Goal: Transaction & Acquisition: Purchase product/service

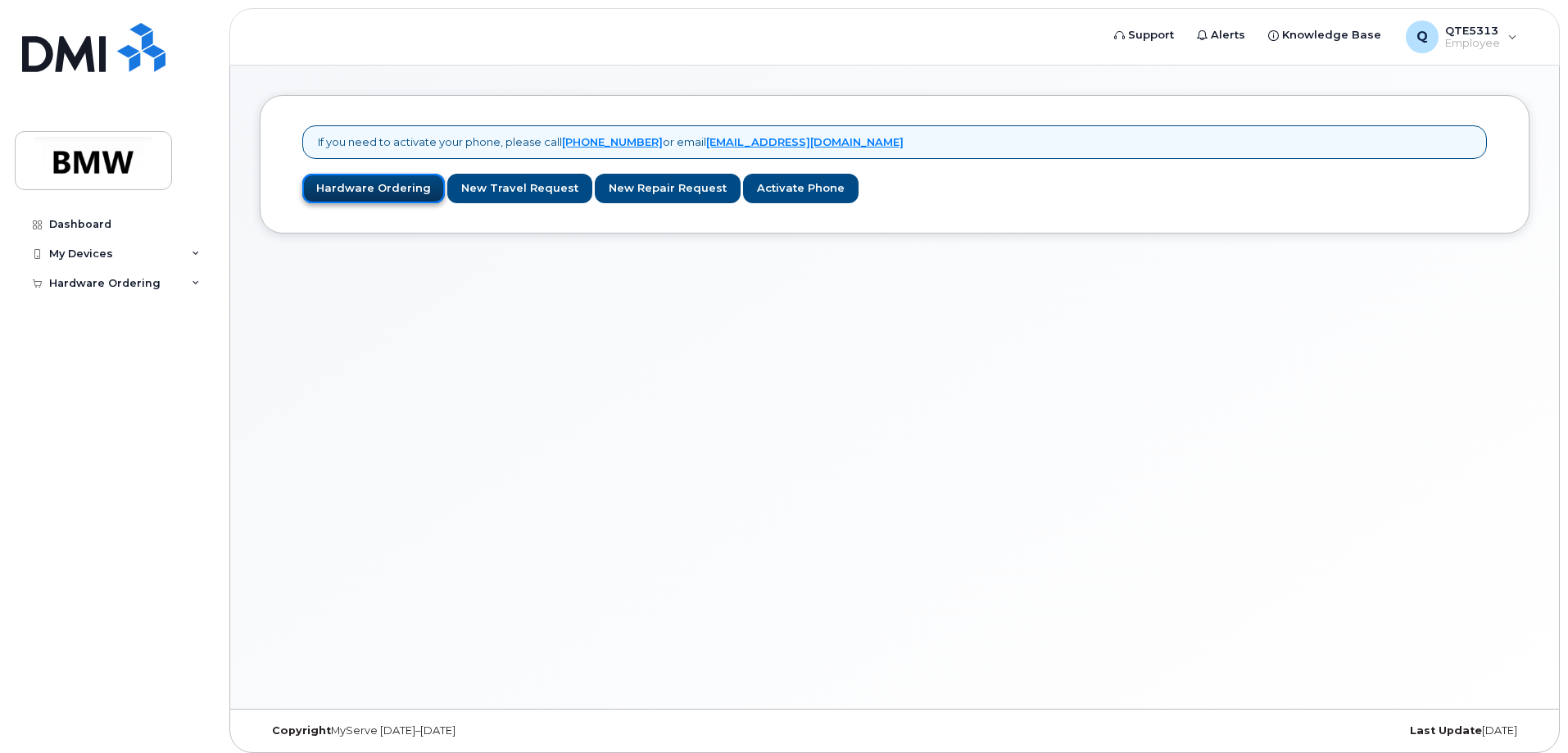
click at [391, 185] on link "Hardware Ordering" at bounding box center [373, 189] width 143 height 30
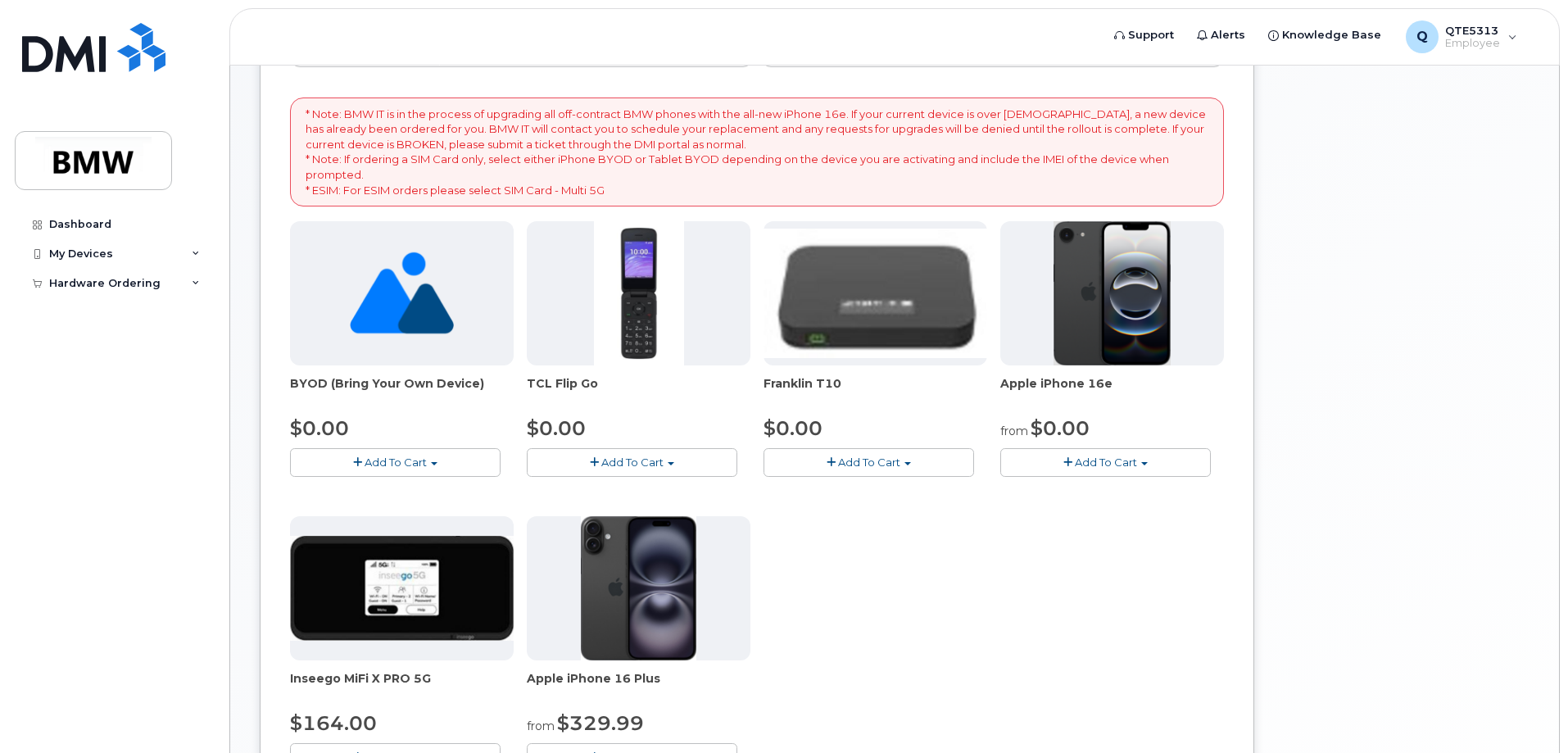
scroll to position [246, 0]
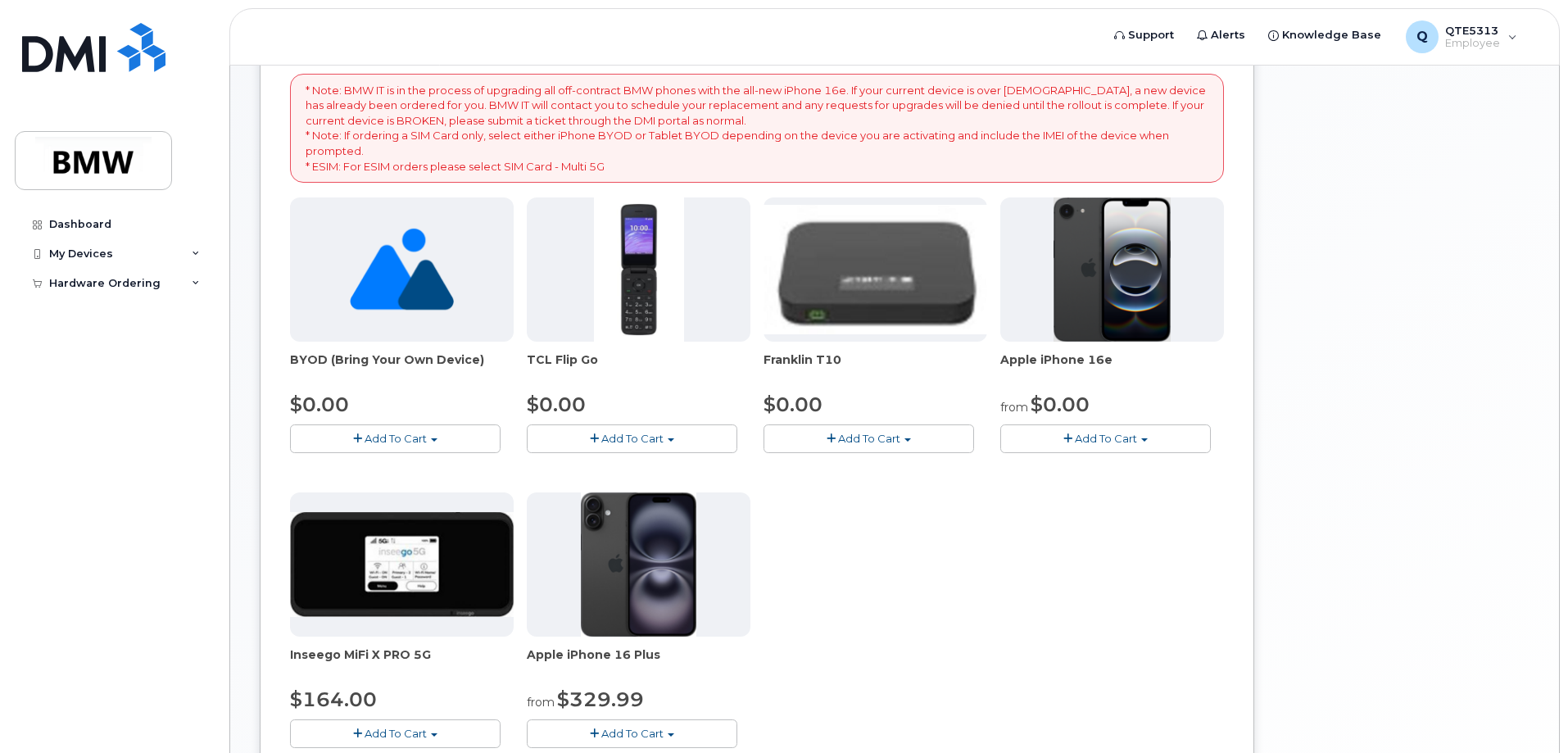
click at [1114, 440] on span "Add To Cart" at bounding box center [1106, 439] width 63 height 13
click at [1111, 464] on link "$0.00 - 30 Month Activation (128GB)" at bounding box center [1123, 469] width 236 height 21
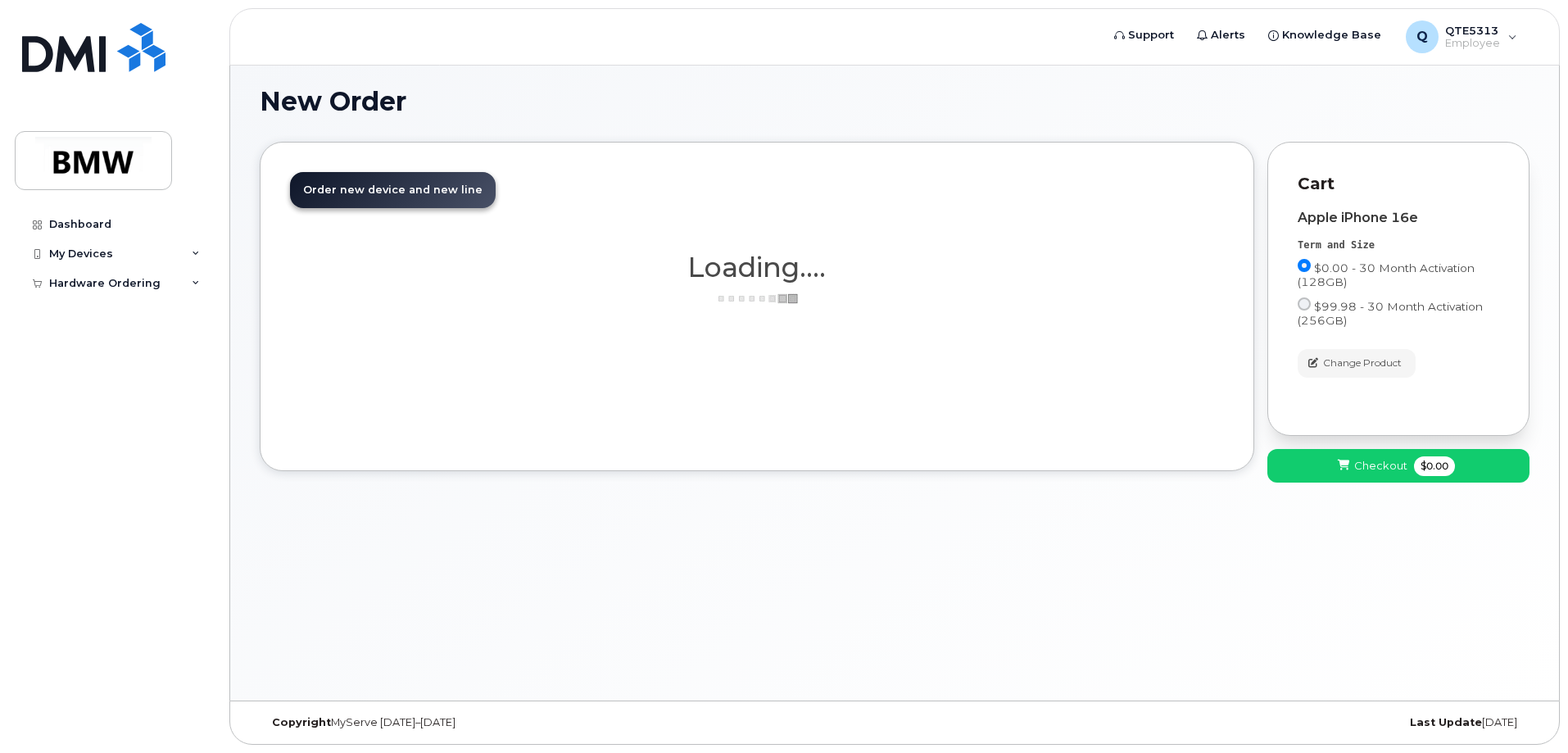
scroll to position [8, 0]
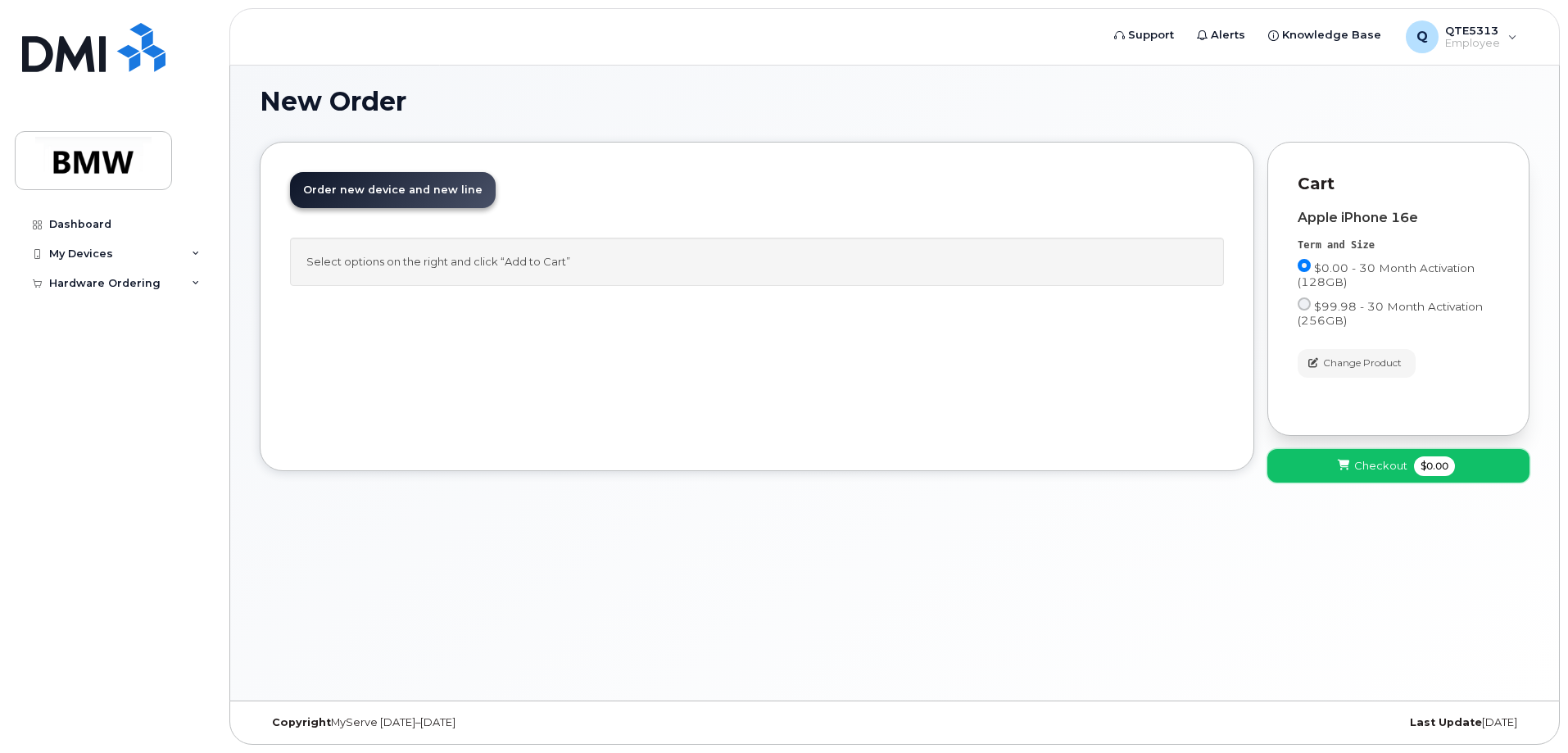
click at [1383, 464] on span "Checkout" at bounding box center [1381, 466] width 53 height 16
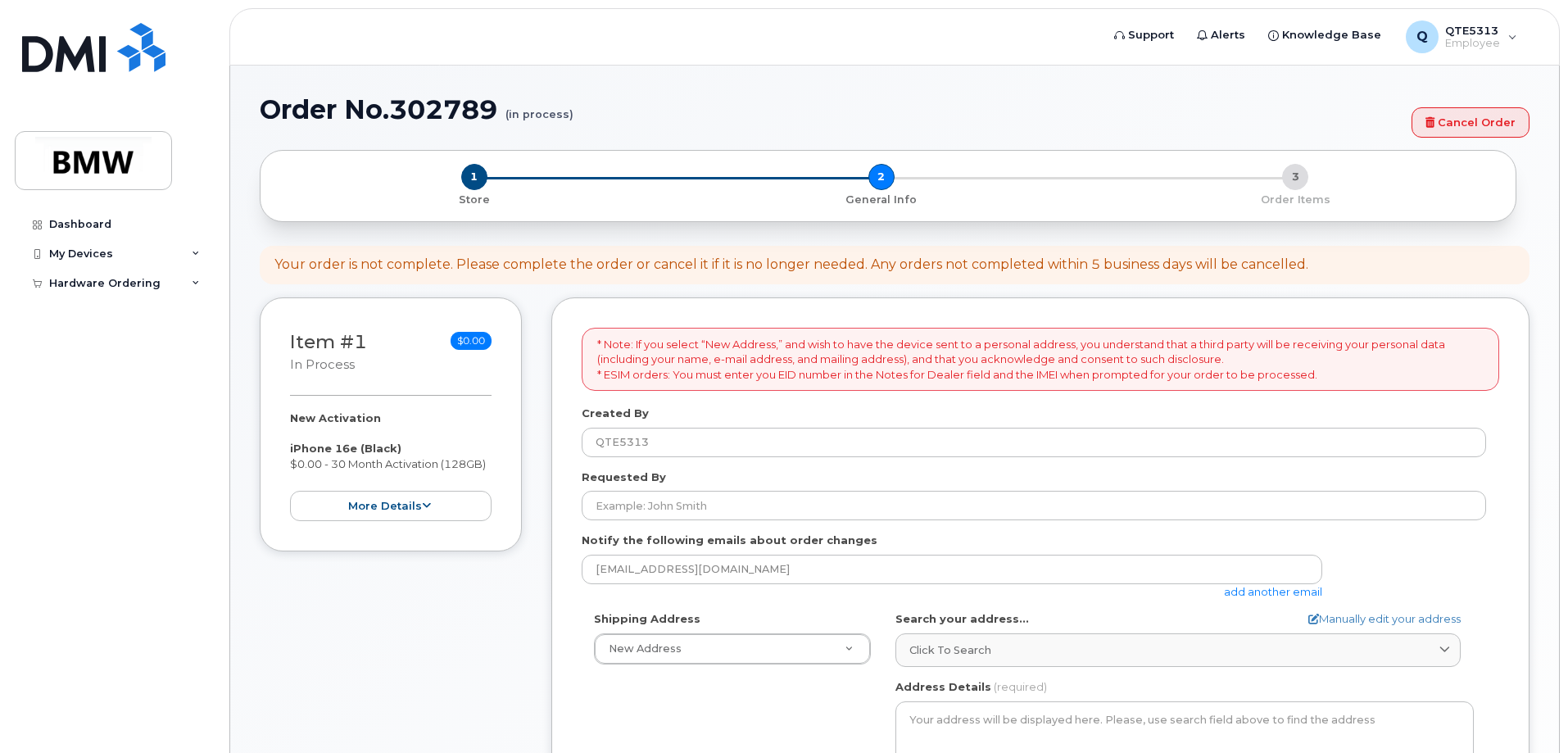
select select
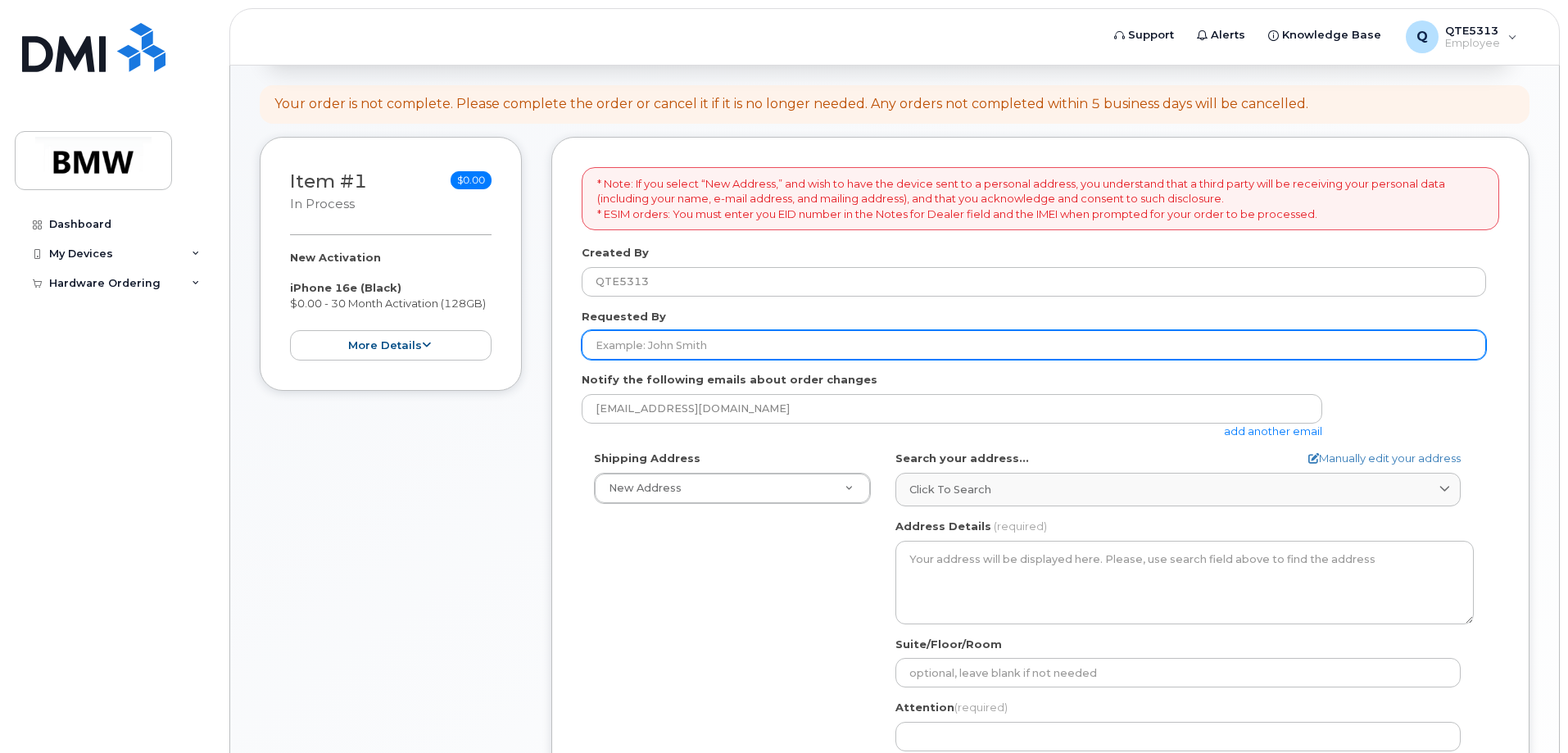
scroll to position [164, 0]
click at [754, 341] on input "Requested By" at bounding box center [1033, 341] width 905 height 29
type input "[PERSON_NAME]"
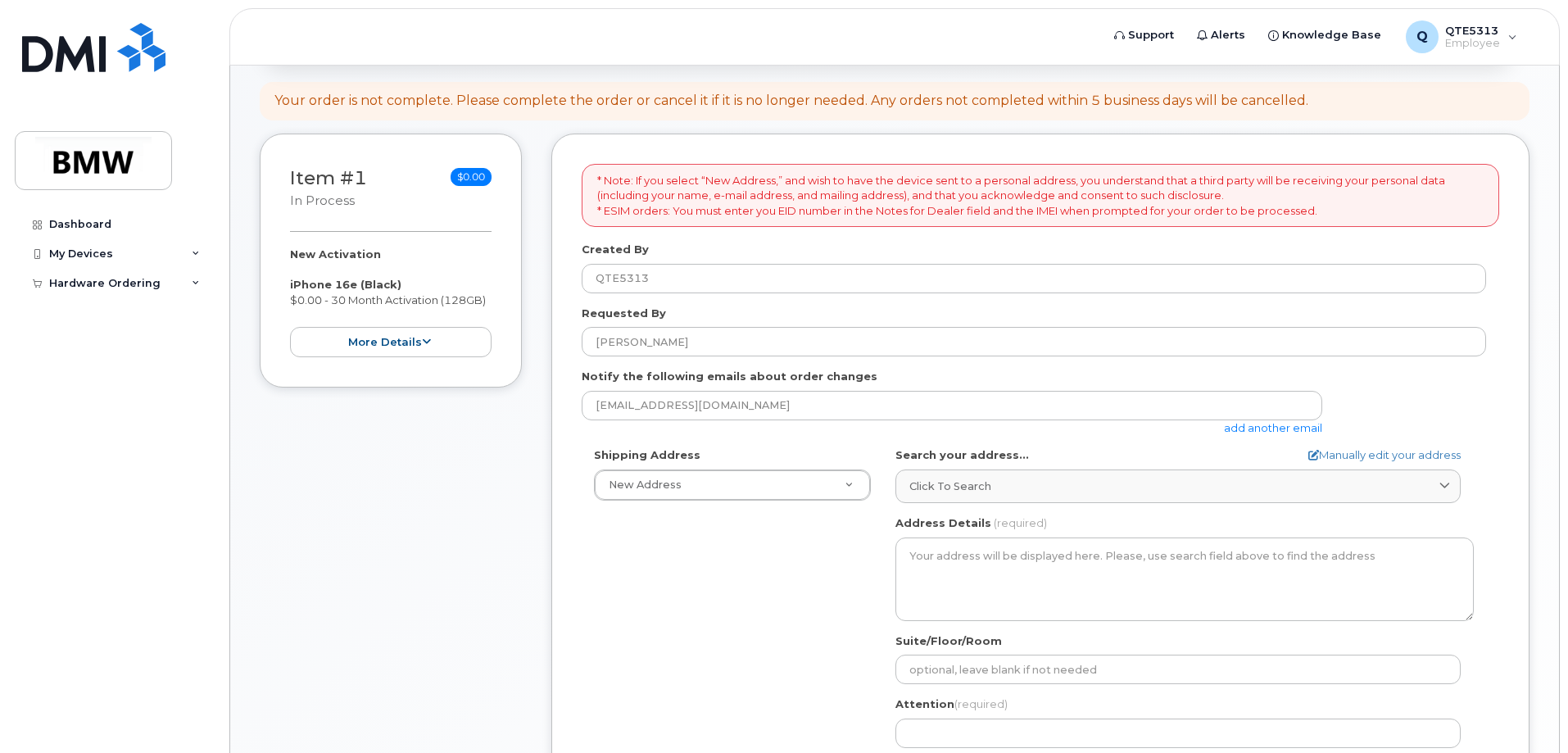
click at [769, 584] on div "Shipping Address New Address New Address 7b maxeva ln BMW MC Plant BMW North Am…" at bounding box center [1033, 636] width 905 height 376
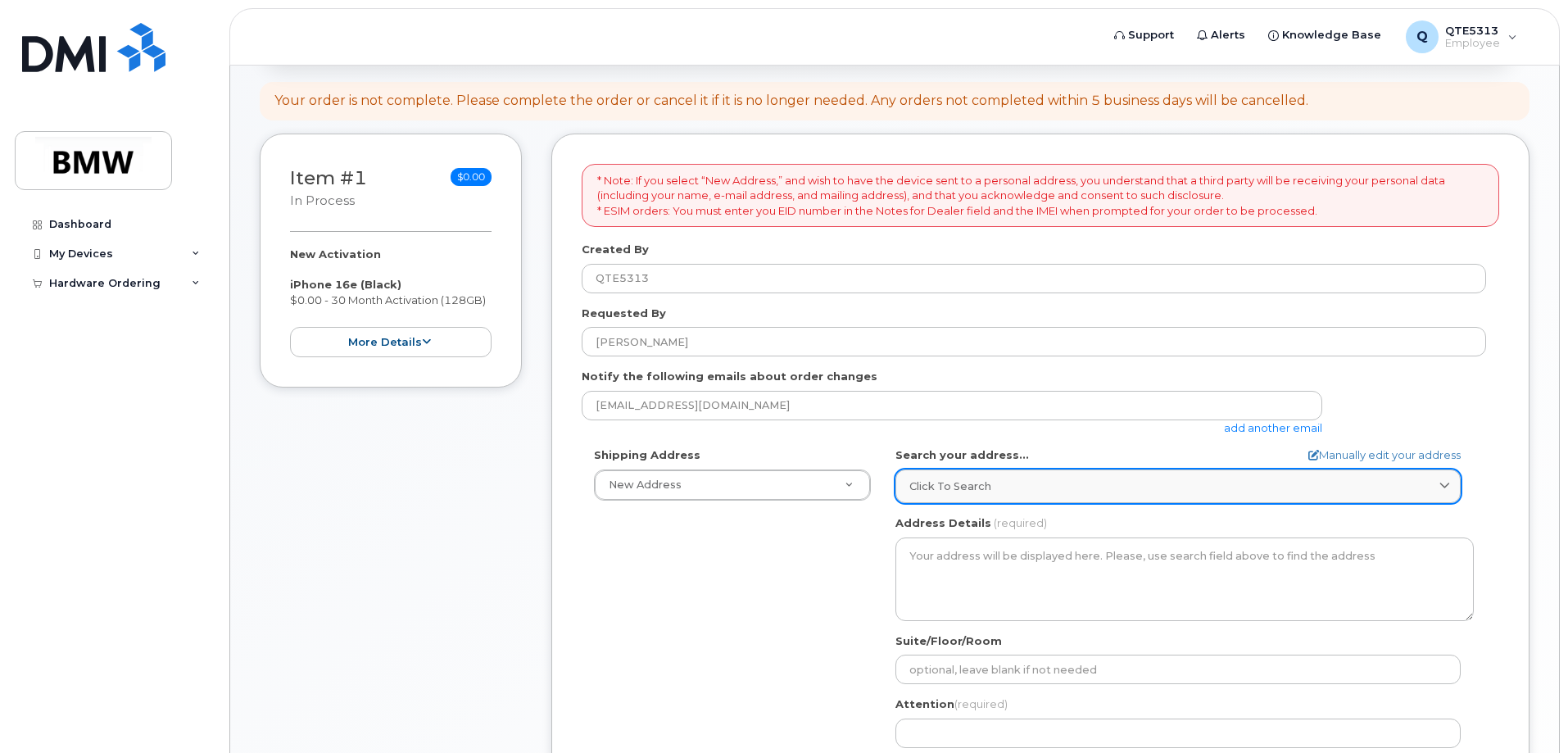
click at [983, 493] on span "Click to search" at bounding box center [951, 486] width 82 height 16
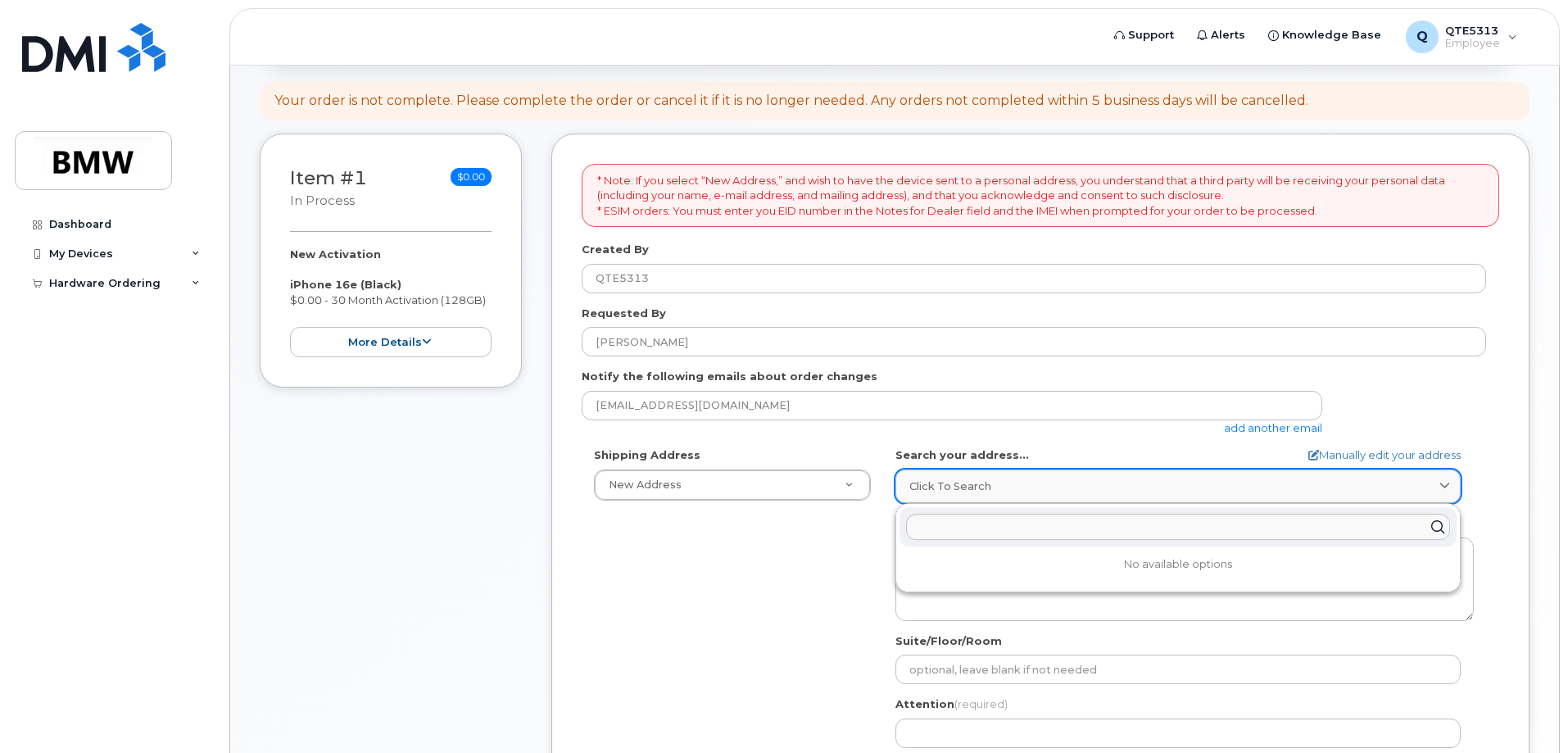
click at [987, 494] on span "Click to search" at bounding box center [951, 486] width 82 height 16
click at [1002, 496] on link "Click to search" at bounding box center [1178, 486] width 566 height 33
click at [1490, 479] on div "Shipping Address New Address New Address 7b maxeva ln BMW MC Plant BMW North Am…" at bounding box center [1040, 636] width 918 height 376
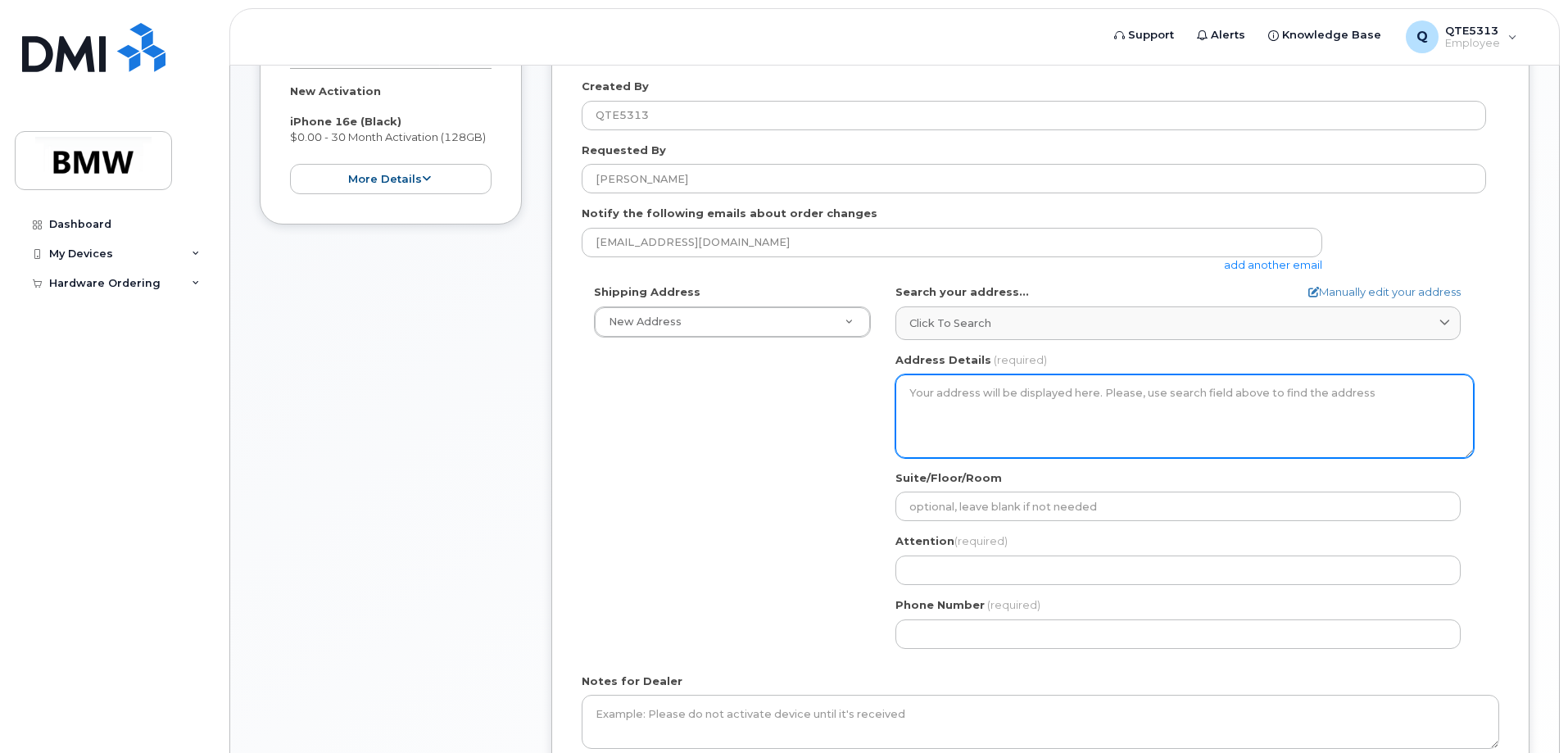
scroll to position [328, 0]
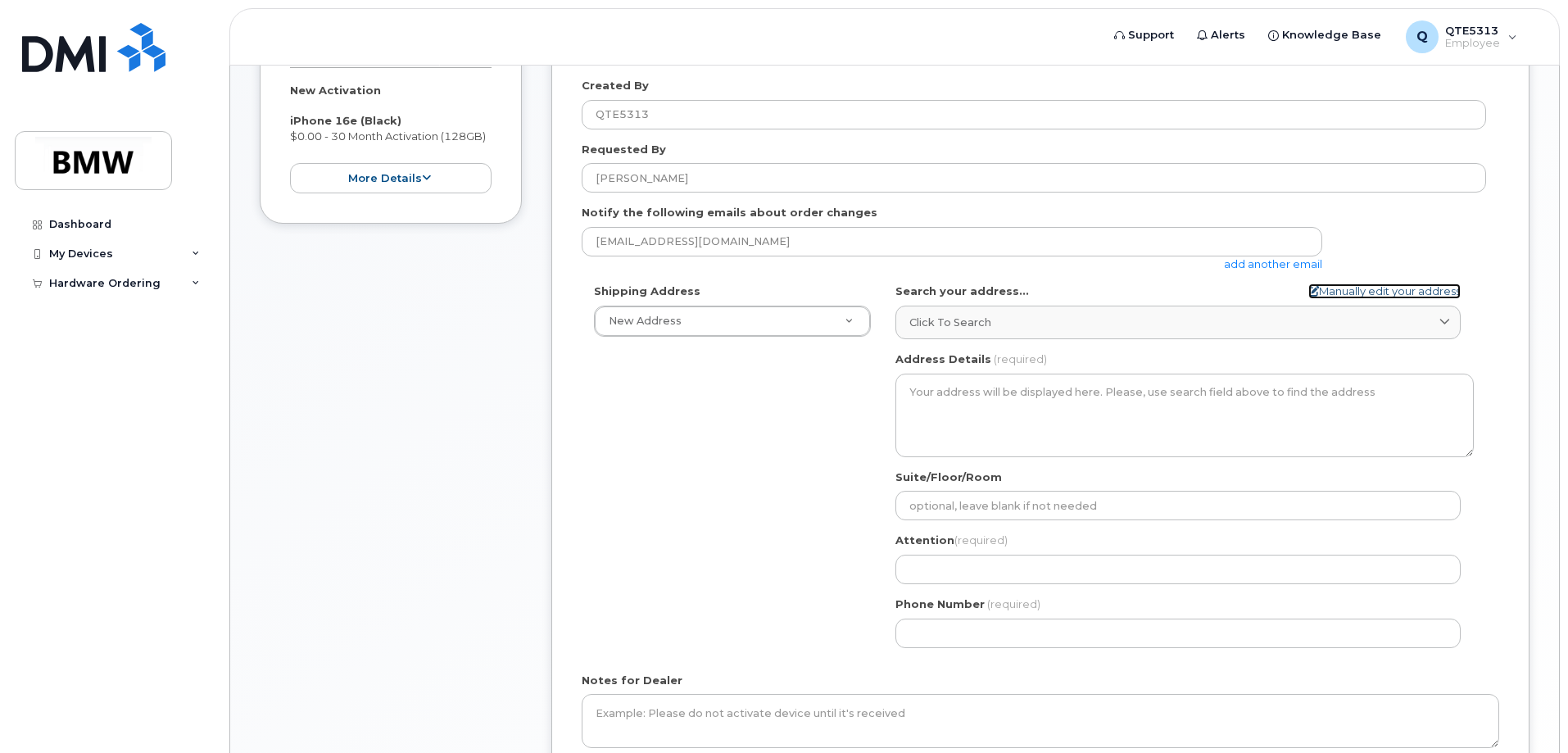
click at [1392, 283] on link "Manually edit your address" at bounding box center [1385, 291] width 152 height 16
select select
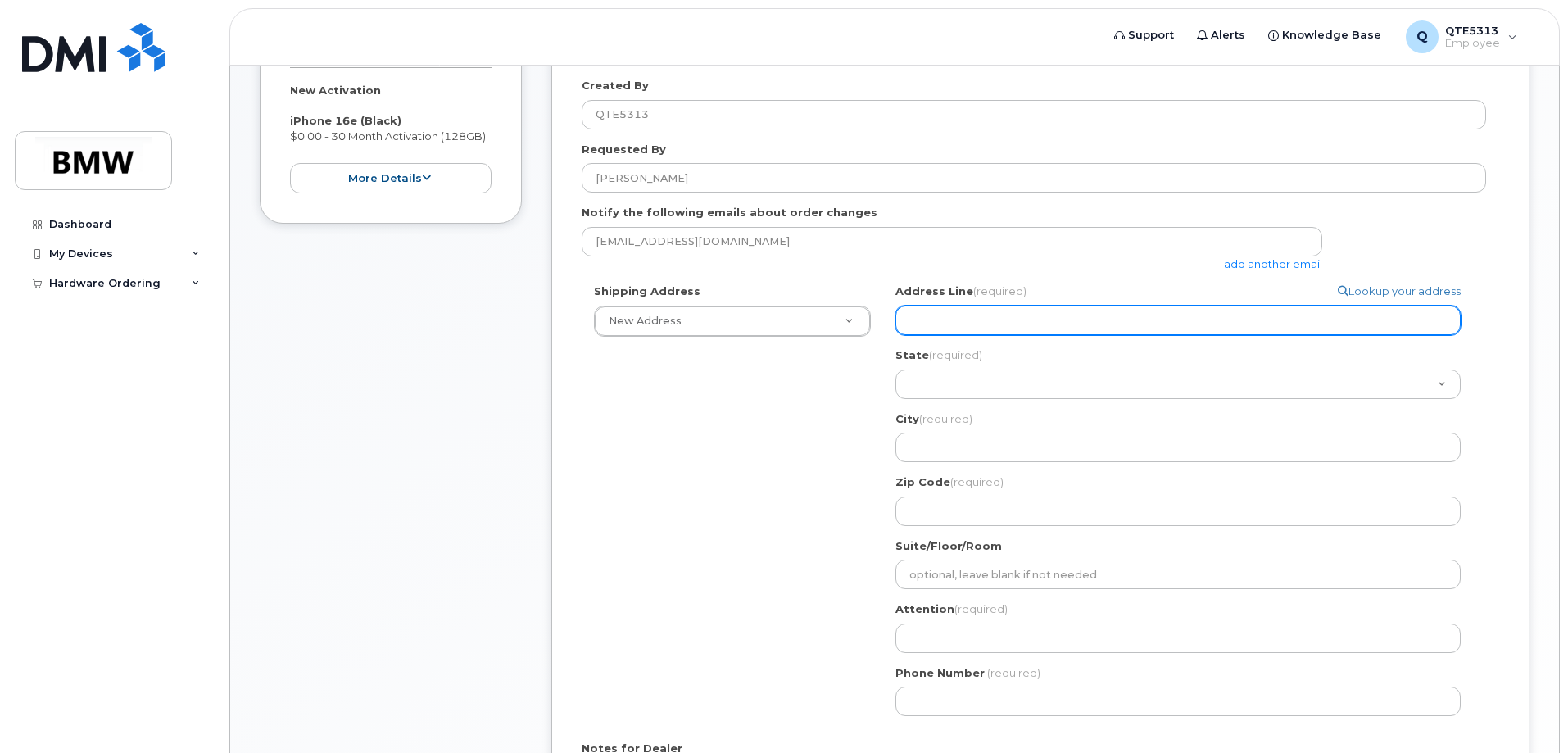
click at [1195, 322] on input "Address Line (required)" at bounding box center [1178, 320] width 566 height 29
type input "7b maxeva ln"
select select
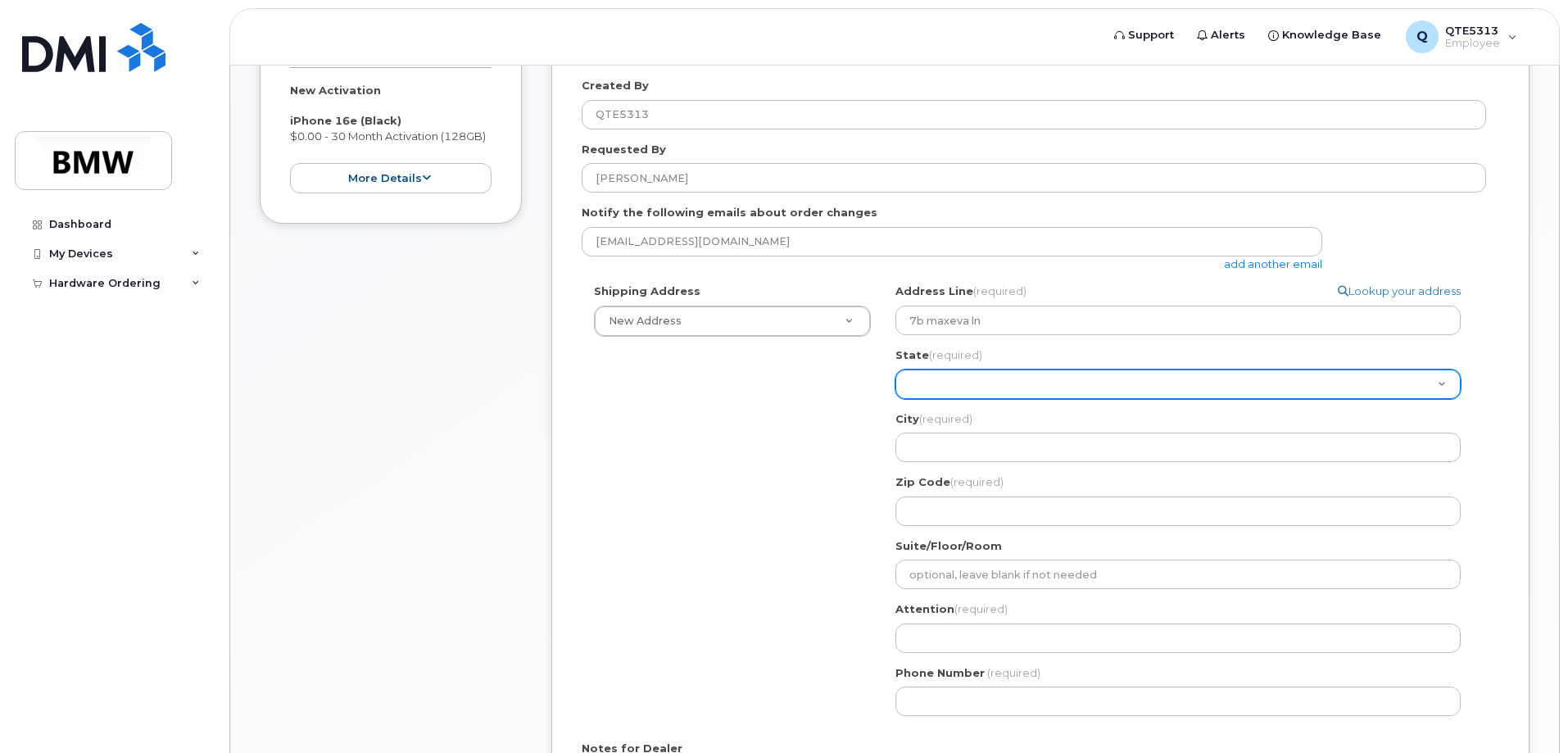
click at [1028, 386] on select "Alabama Alaska American Samoa Arizona Arkansas California Colorado Connecticut …" at bounding box center [1178, 384] width 566 height 29
select select "SC"
click at [896, 369] on select "Alabama Alaska American Samoa Arizona Arkansas California Colorado Connecticut …" at bounding box center [1178, 384] width 566 height 29
select select
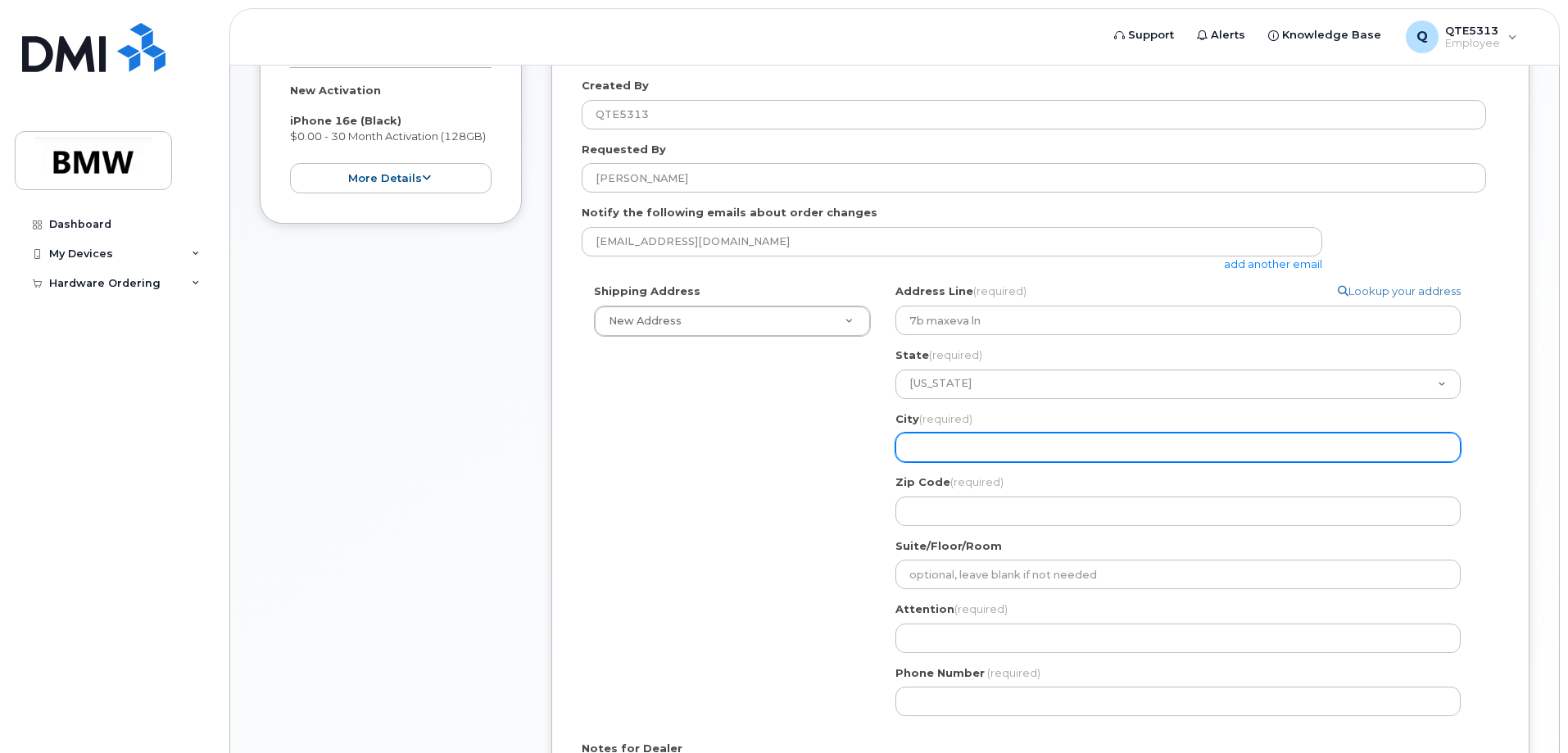
click at [1055, 446] on input "City (required)" at bounding box center [1178, 447] width 566 height 29
type input "Greenville"
select select
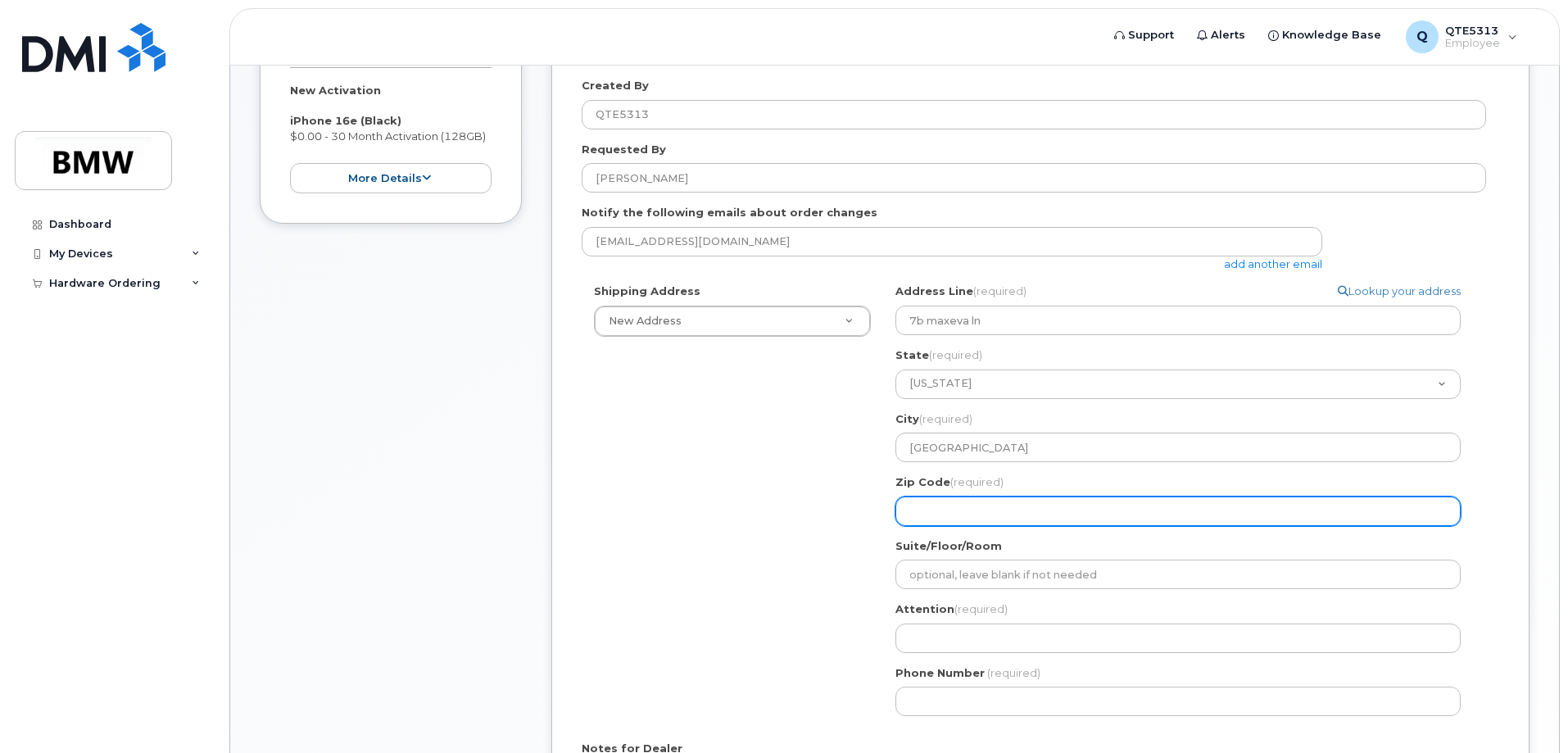
click at [1037, 506] on input "Zip Code (required)" at bounding box center [1178, 511] width 566 height 29
type input "29611"
select select
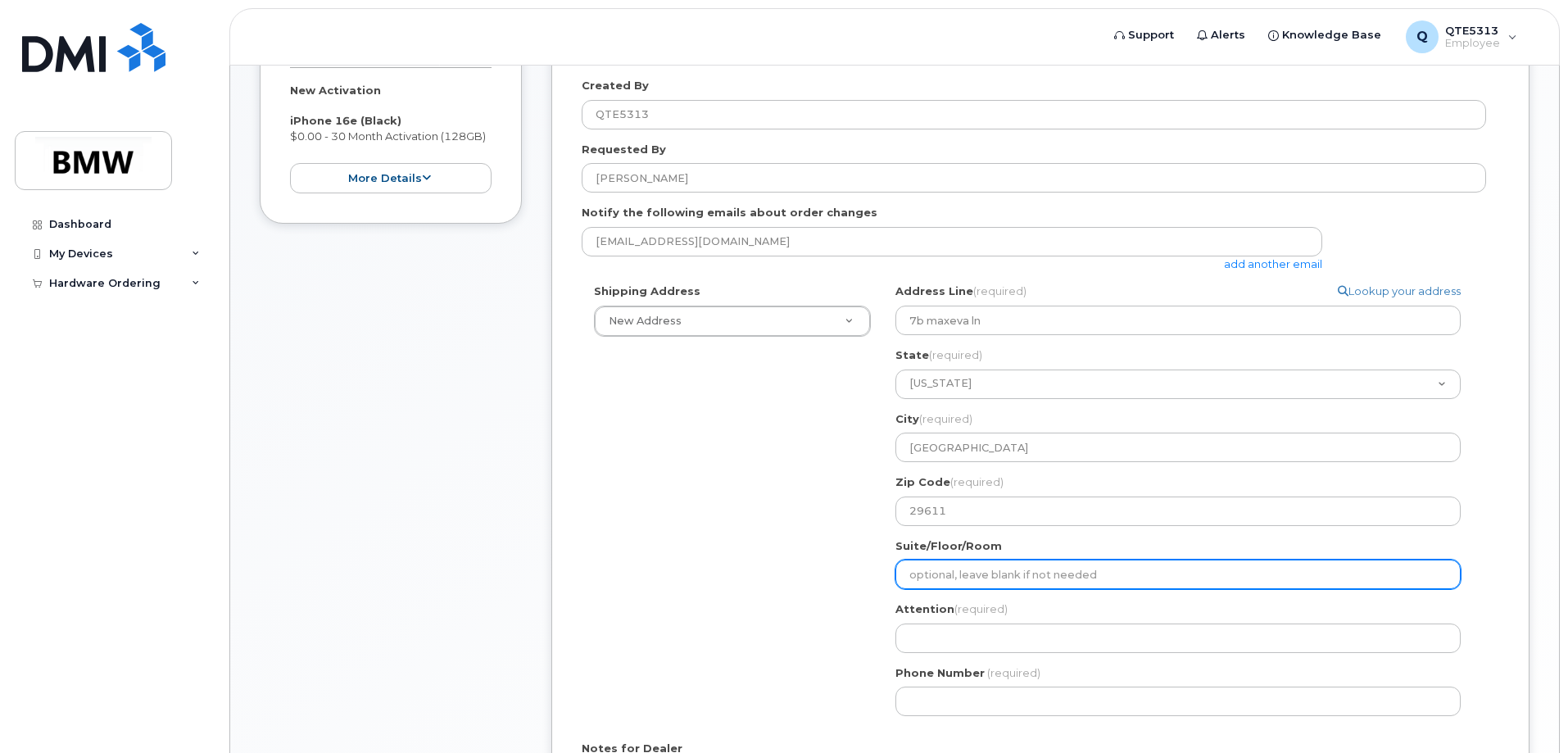
click at [1010, 583] on input "Suite/Floor/Room" at bounding box center [1178, 574] width 566 height 29
type input "Unit B"
select select
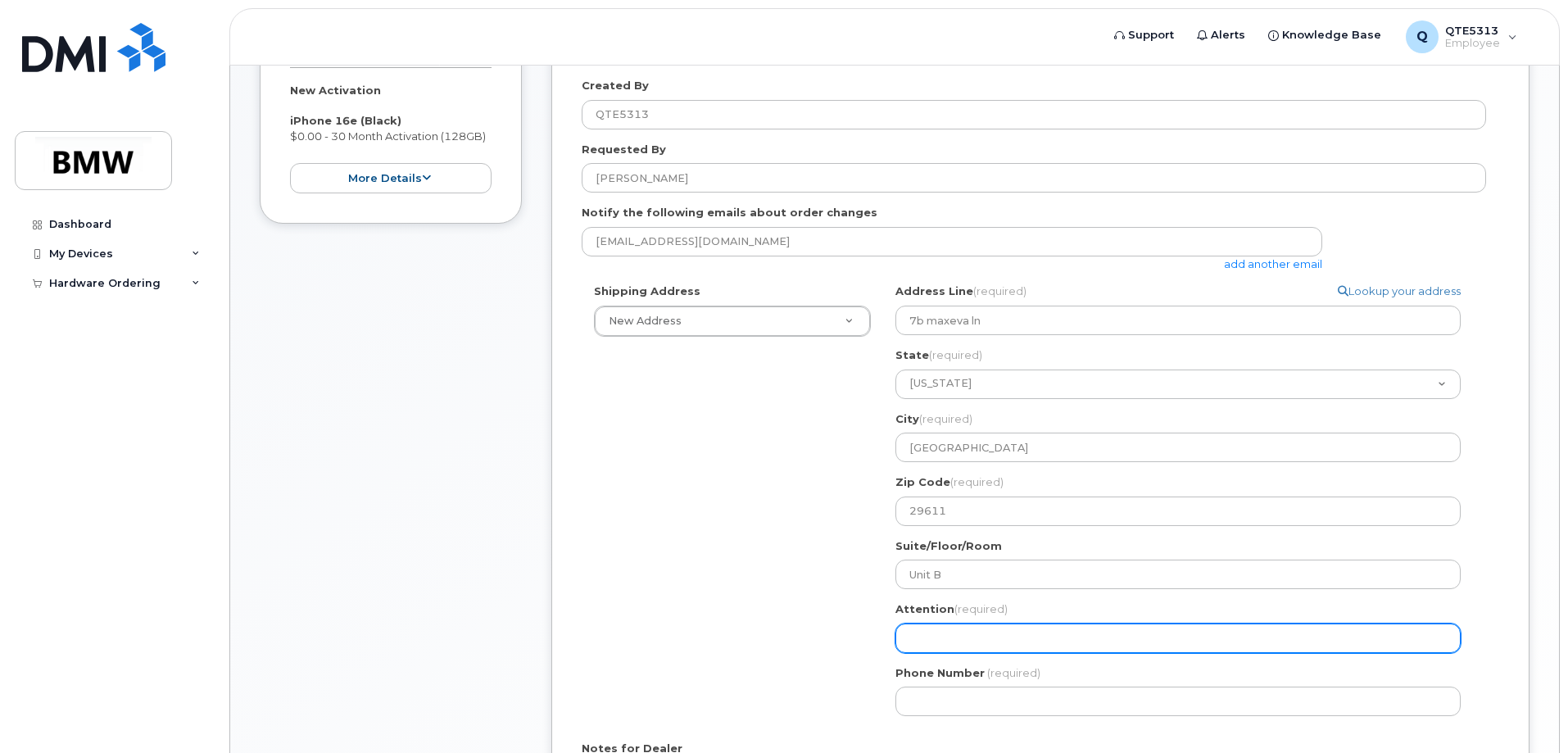
click at [997, 633] on input "Attention (required)" at bounding box center [1178, 638] width 566 height 29
type input "[PERSON_NAME]"
select select
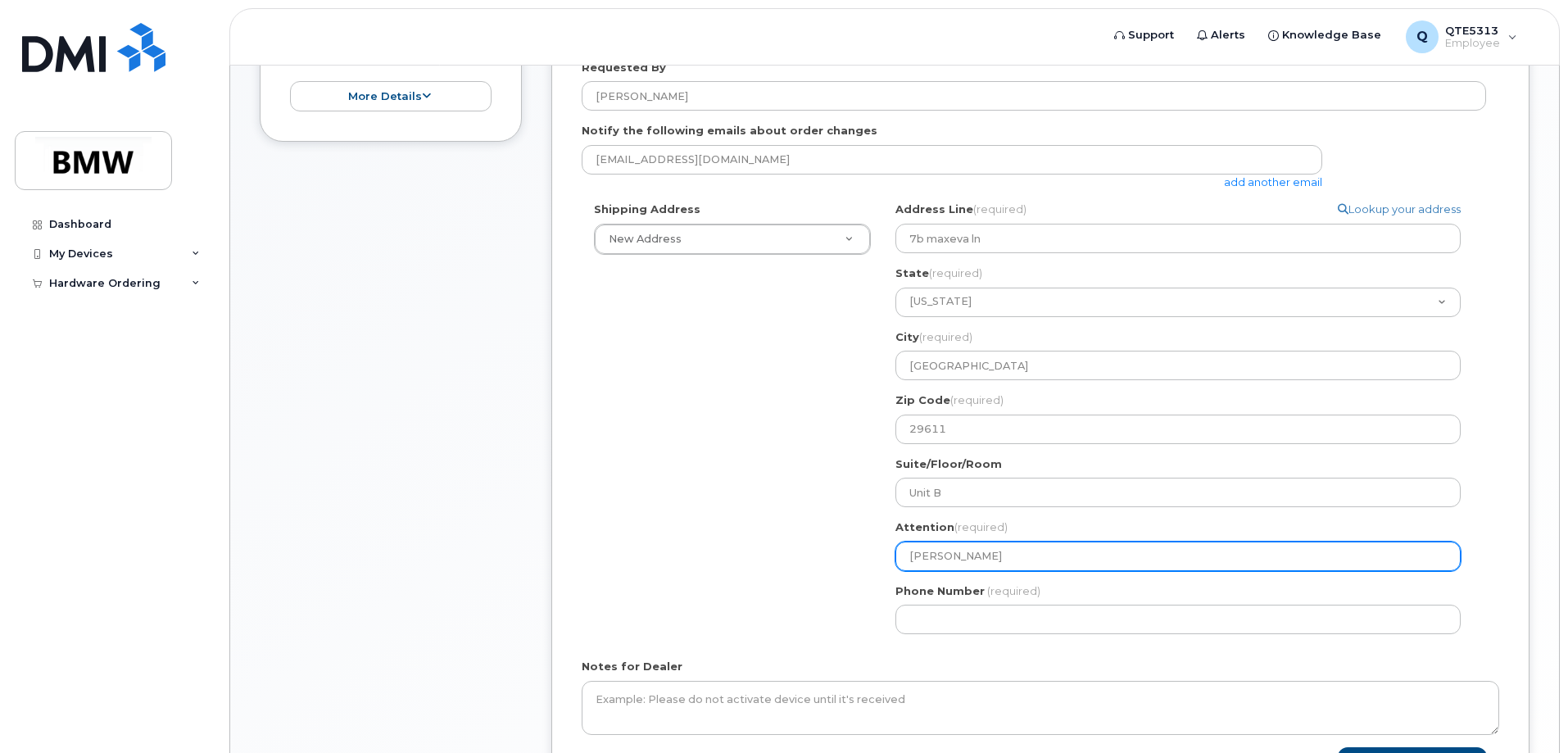
scroll to position [492, 0]
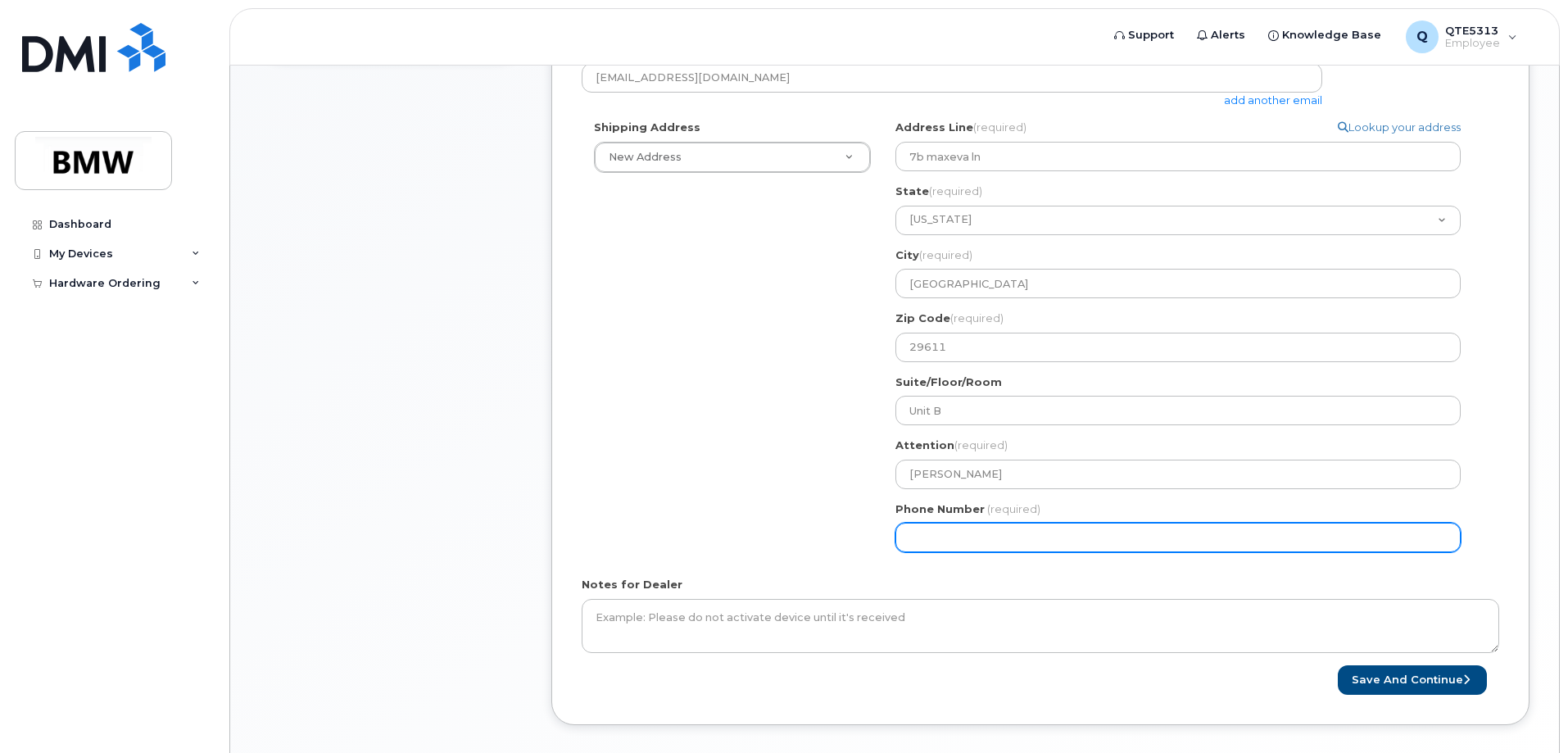
click at [1073, 542] on input "Phone Number" at bounding box center [1178, 537] width 566 height 29
type input "2"
type input "864449517"
select select
click at [930, 542] on input "8644495175" at bounding box center [1178, 537] width 566 height 29
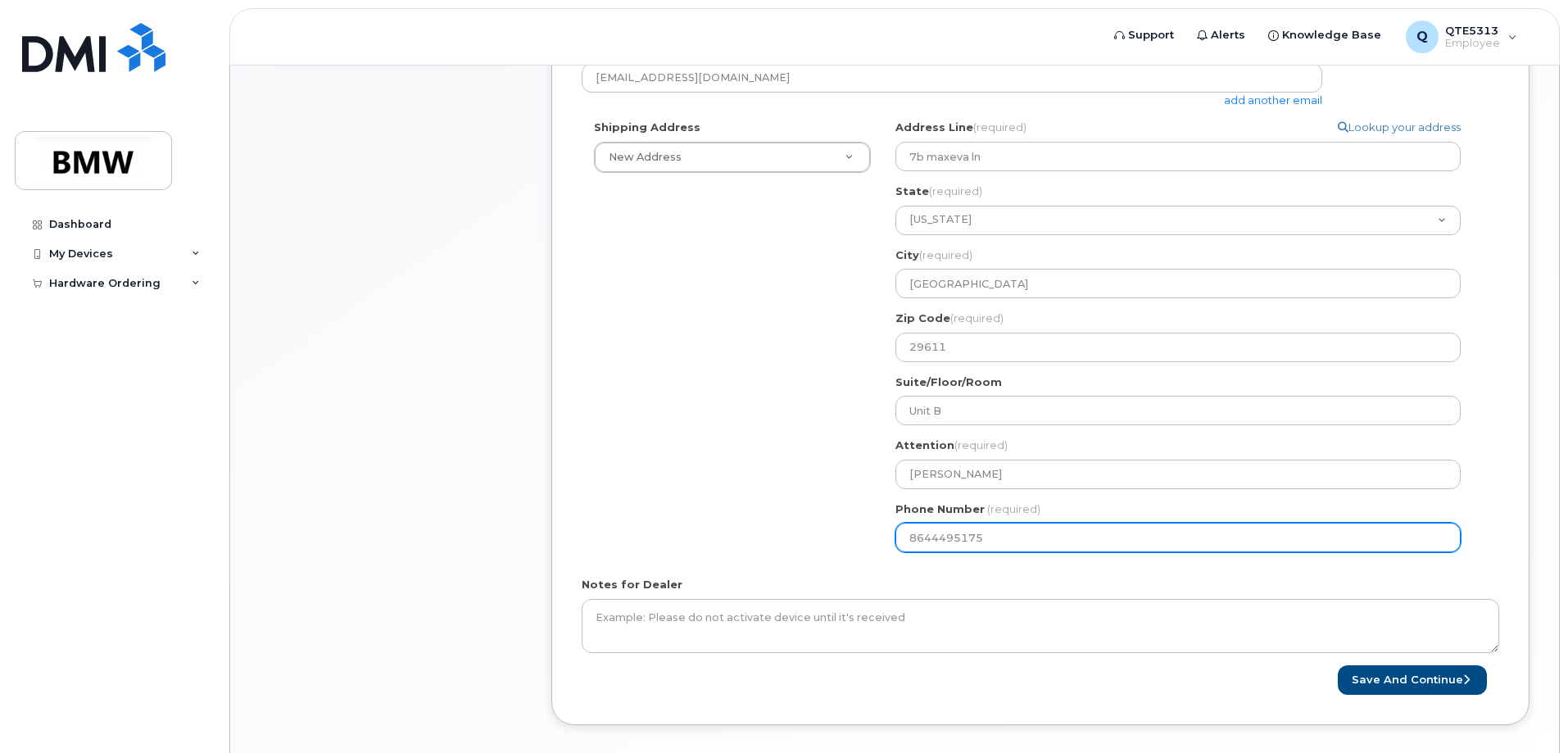
drag, startPoint x: 931, startPoint y: 541, endPoint x: 951, endPoint y: 548, distance: 21.2
click at [951, 548] on input "8644495175" at bounding box center [1178, 537] width 566 height 29
type input "8644495175"
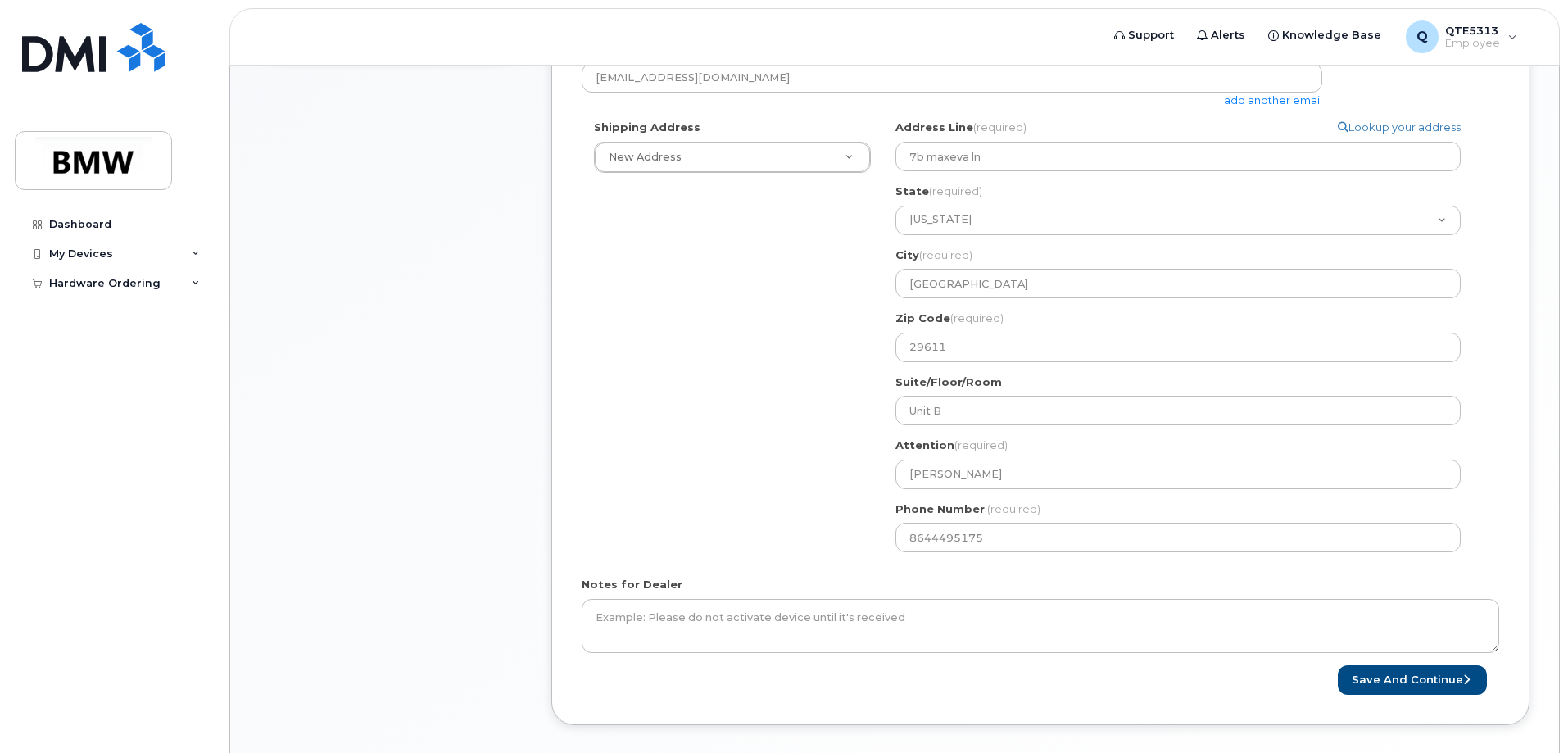
click at [962, 568] on form "* Note: If you select “New Address,” and wish to have the device sent to a pers…" at bounding box center [1040, 266] width 918 height 860
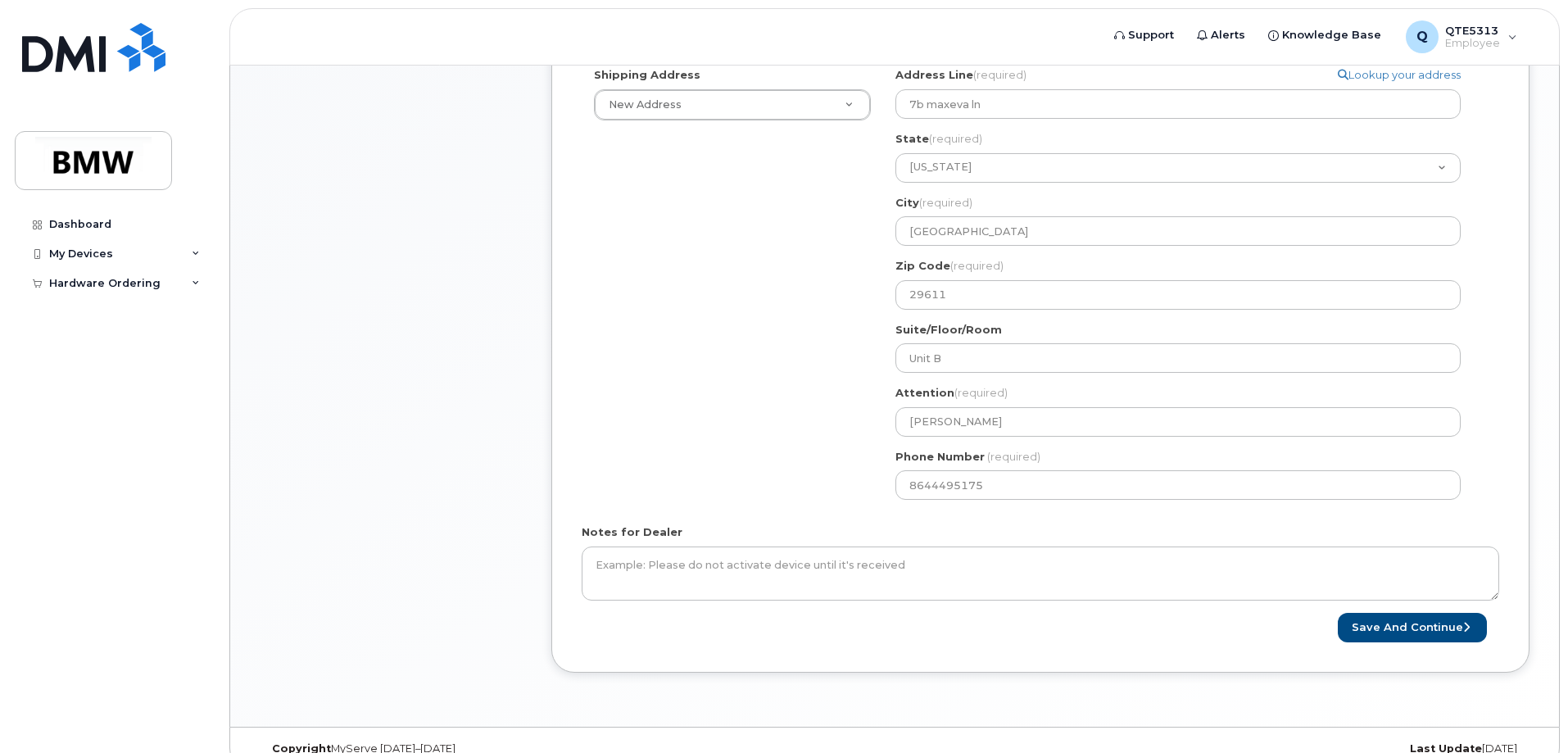
scroll to position [571, 0]
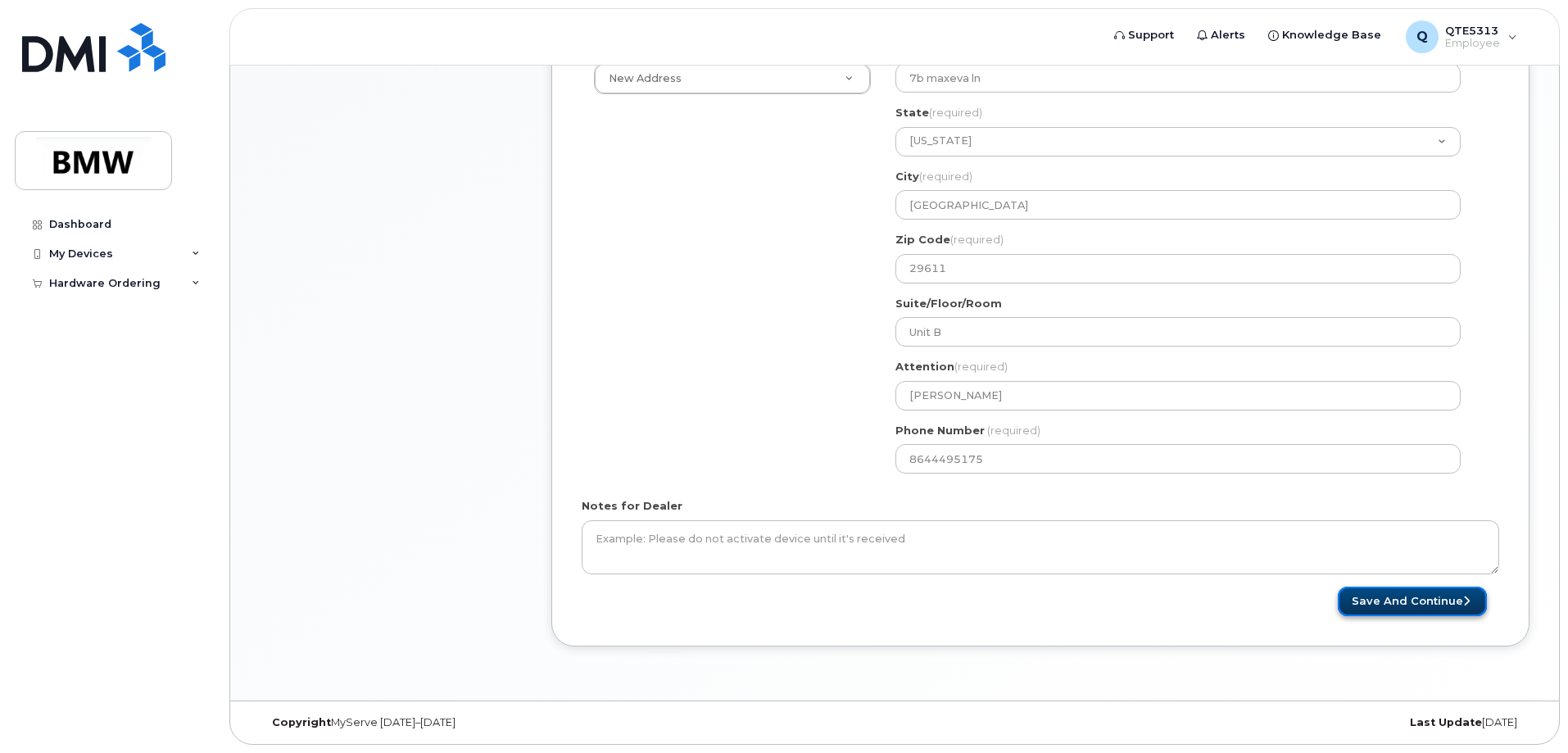
click at [1408, 599] on button "Save and Continue" at bounding box center [1413, 602] width 150 height 30
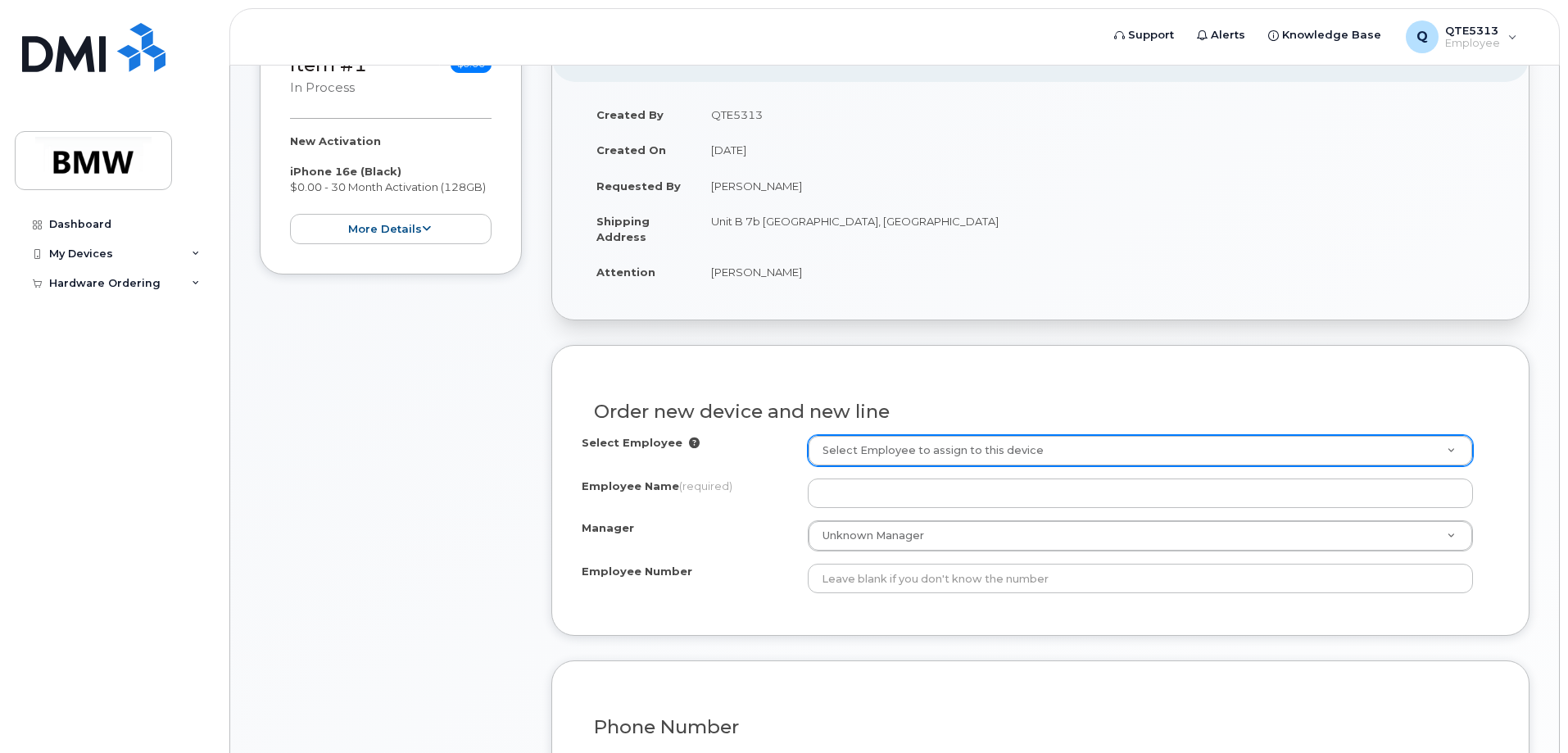
scroll to position [328, 0]
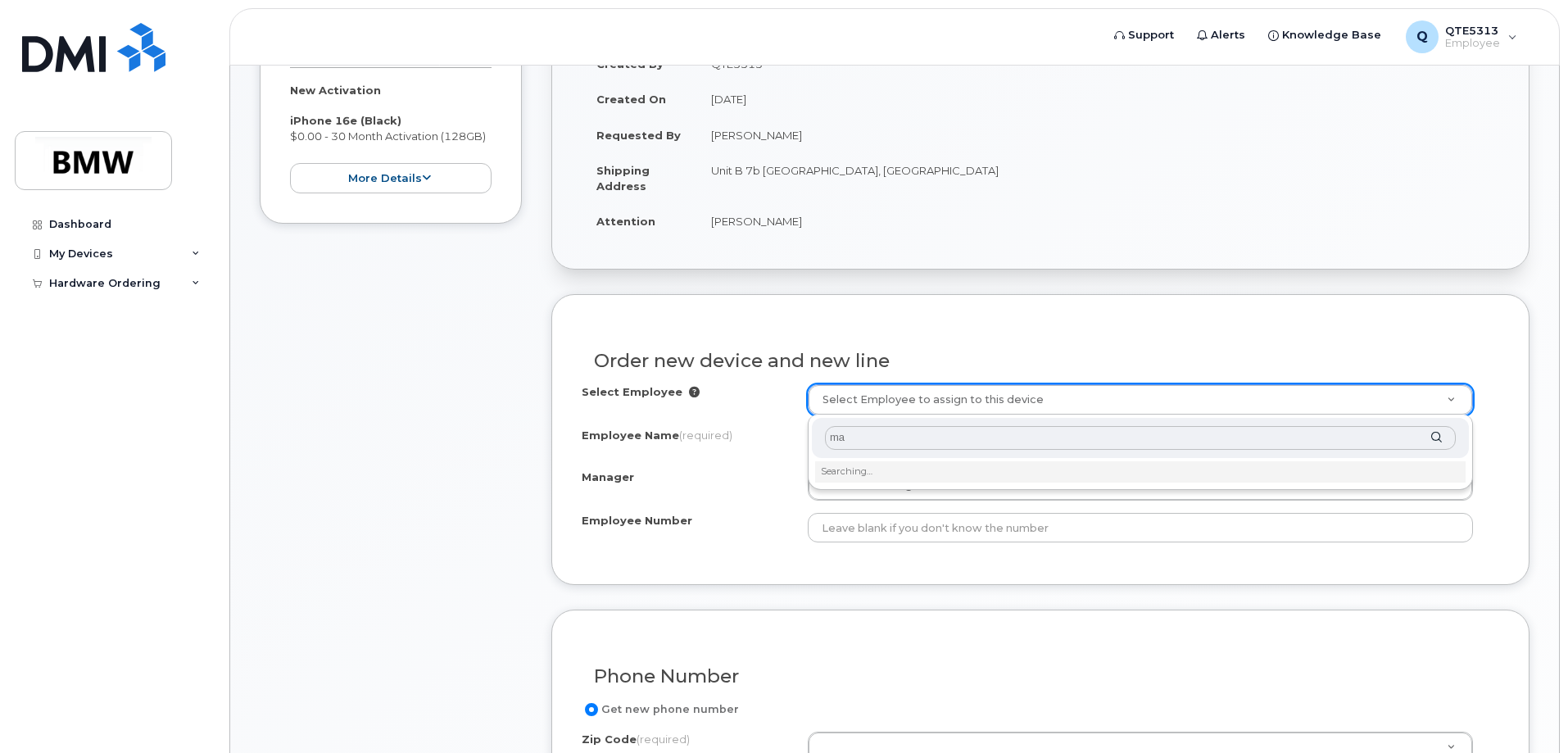
type input "m"
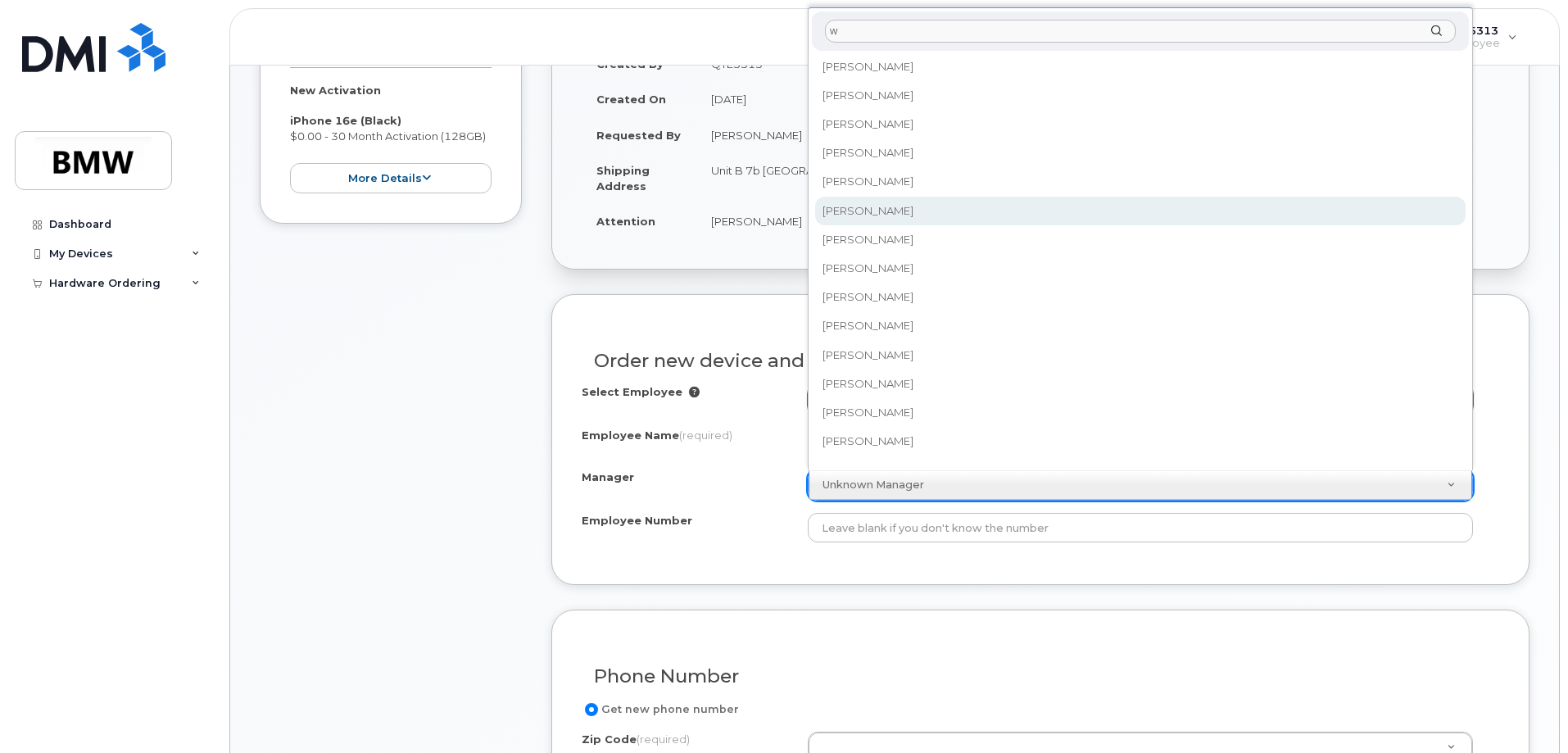
scroll to position [0, 0]
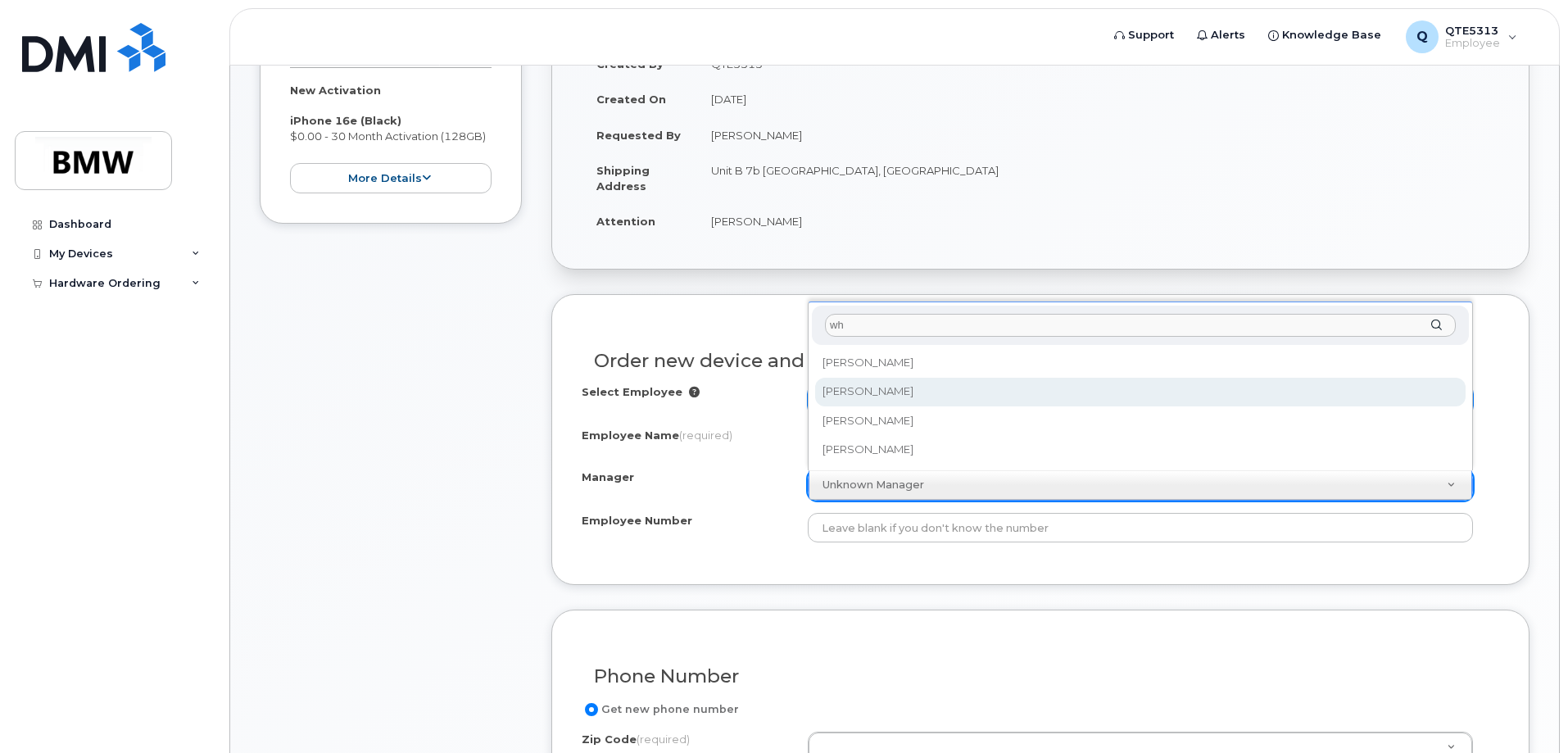
type input "wh"
select select "1905493"
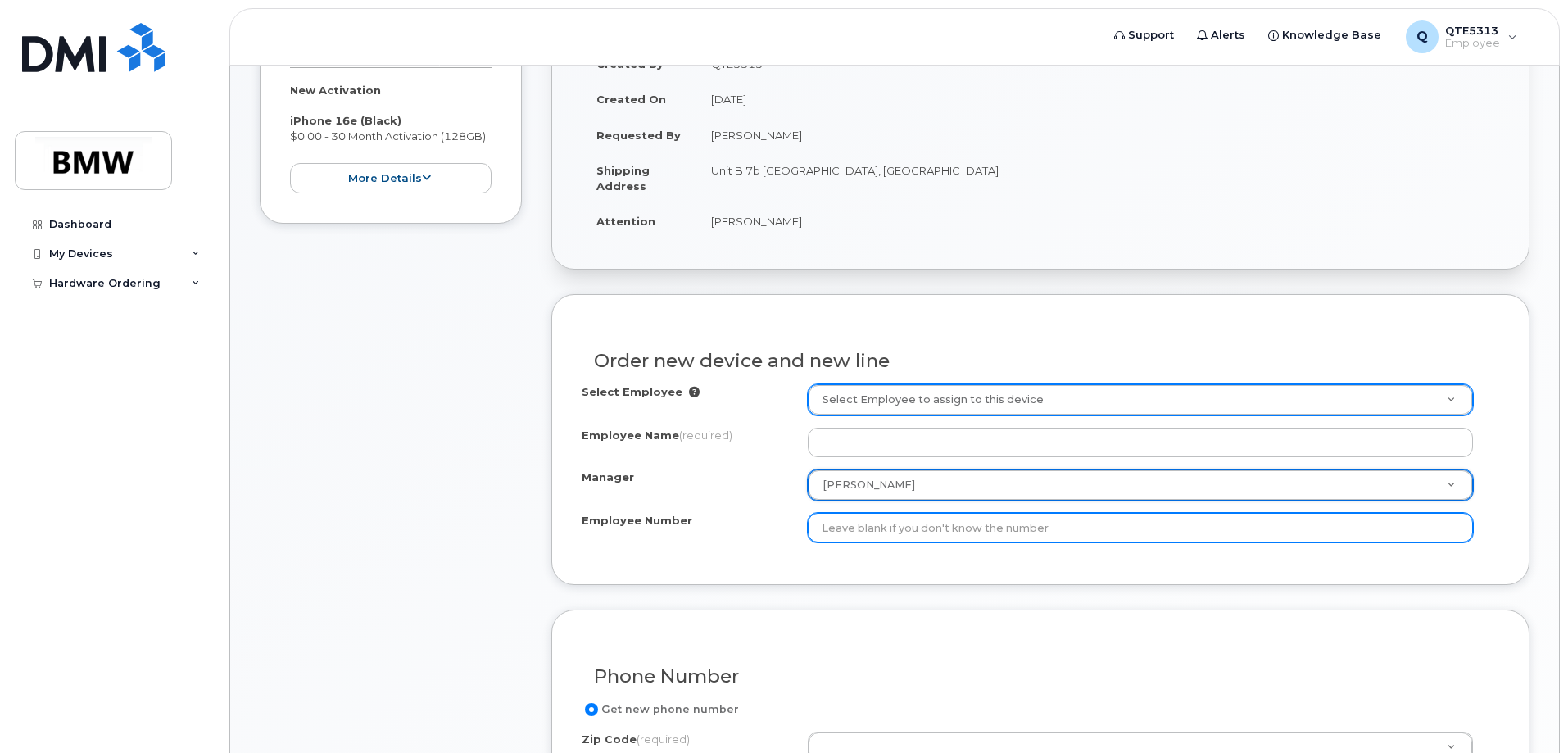
type input "0"
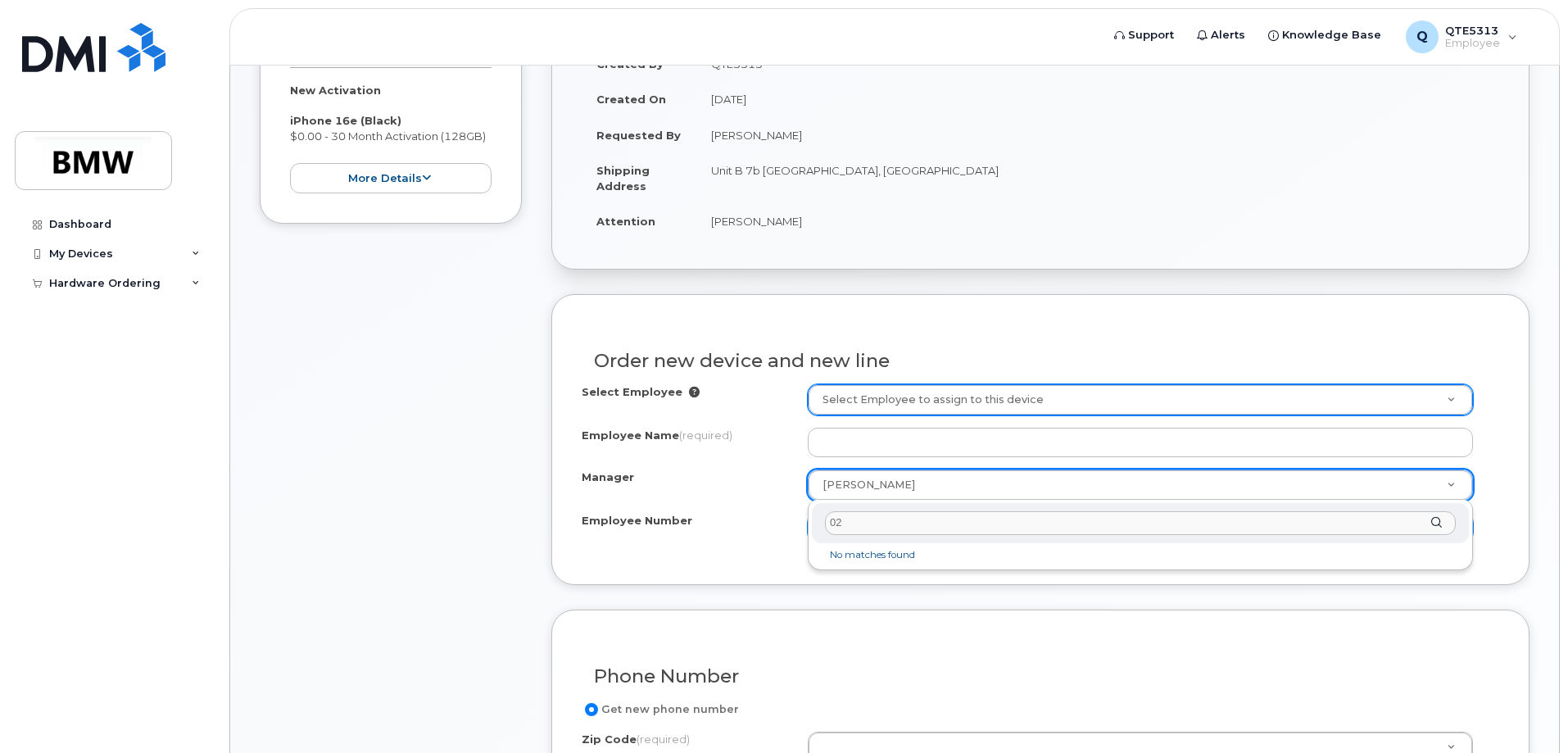
type input "0"
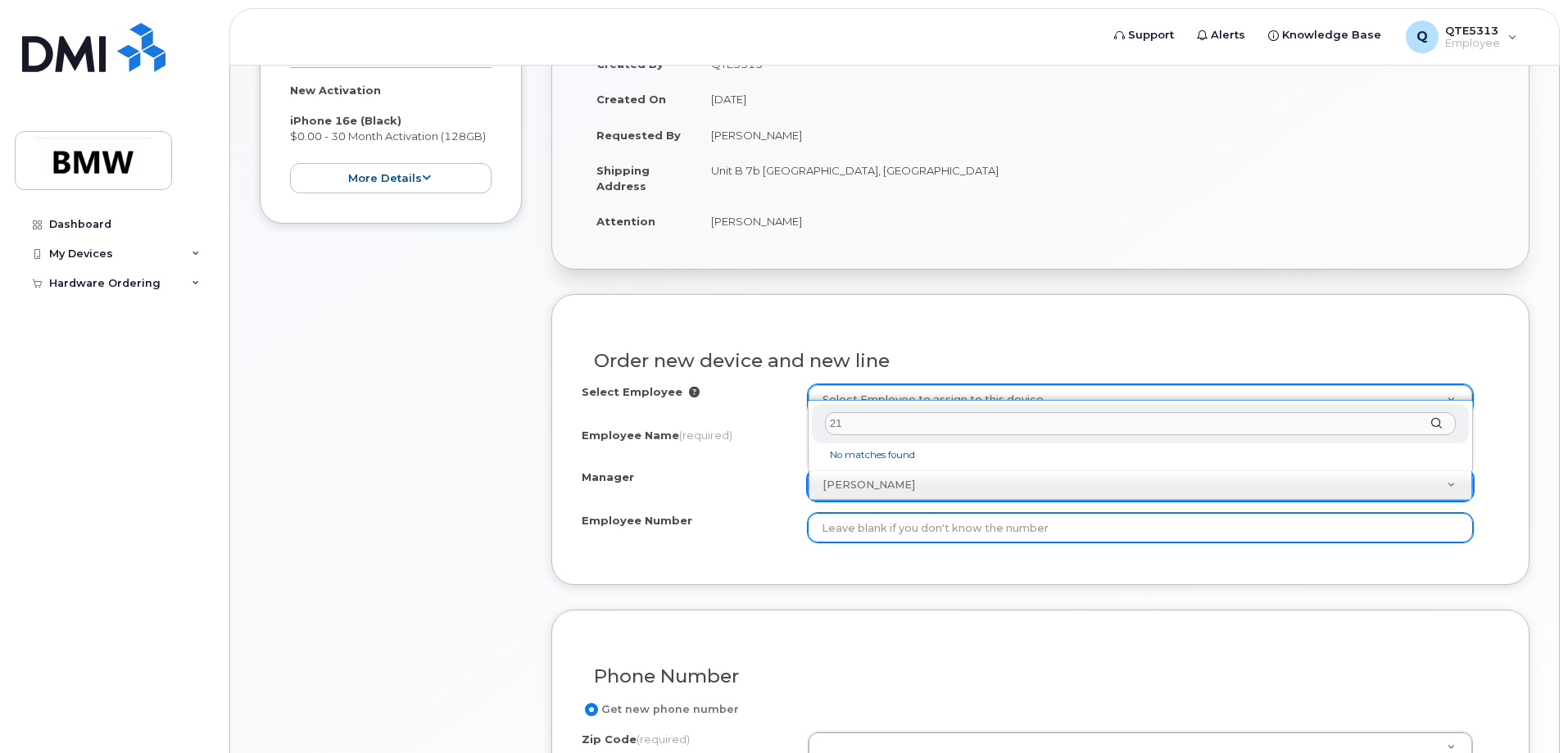
type input "2"
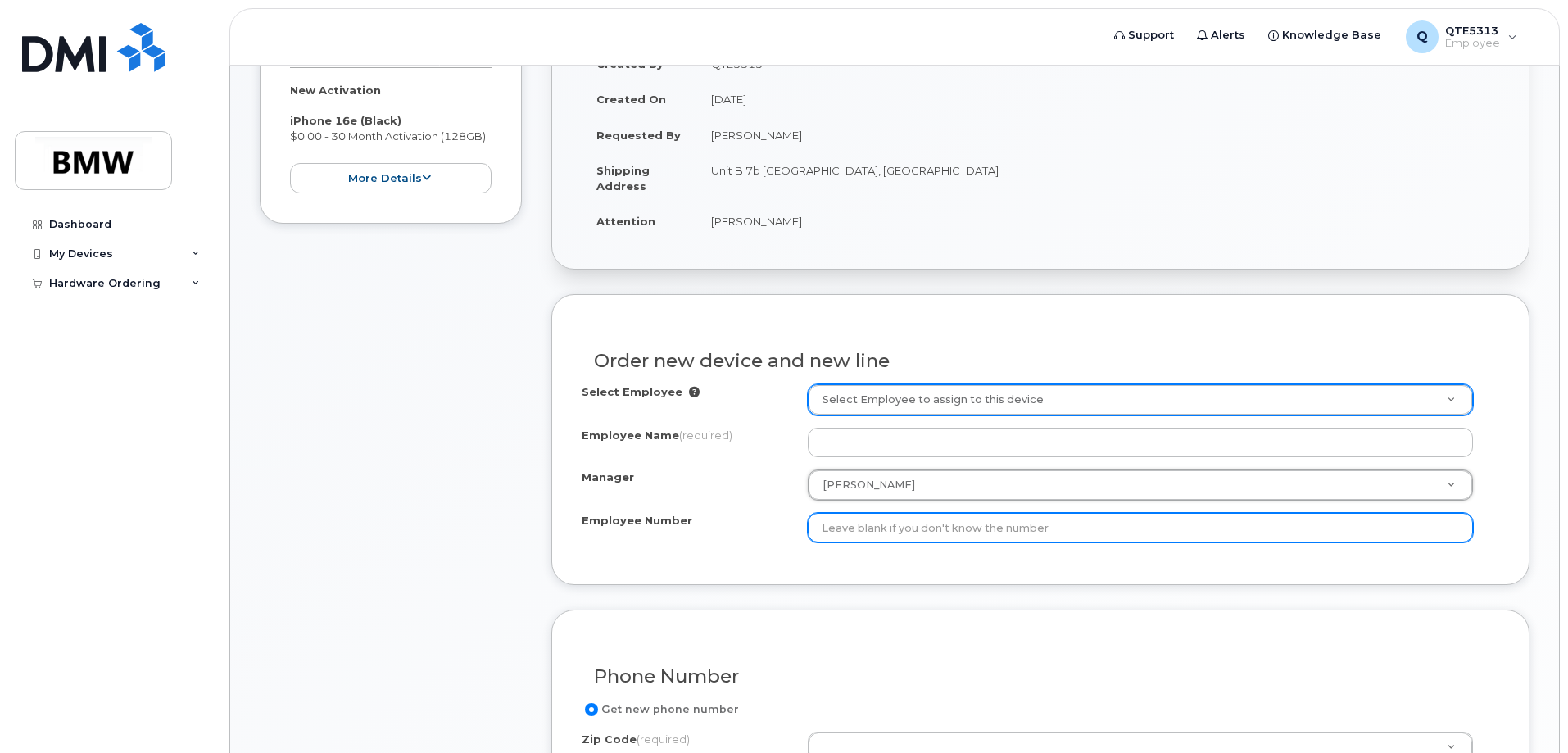
click at [918, 531] on input "Employee Number" at bounding box center [1140, 527] width 666 height 29
type input "0"
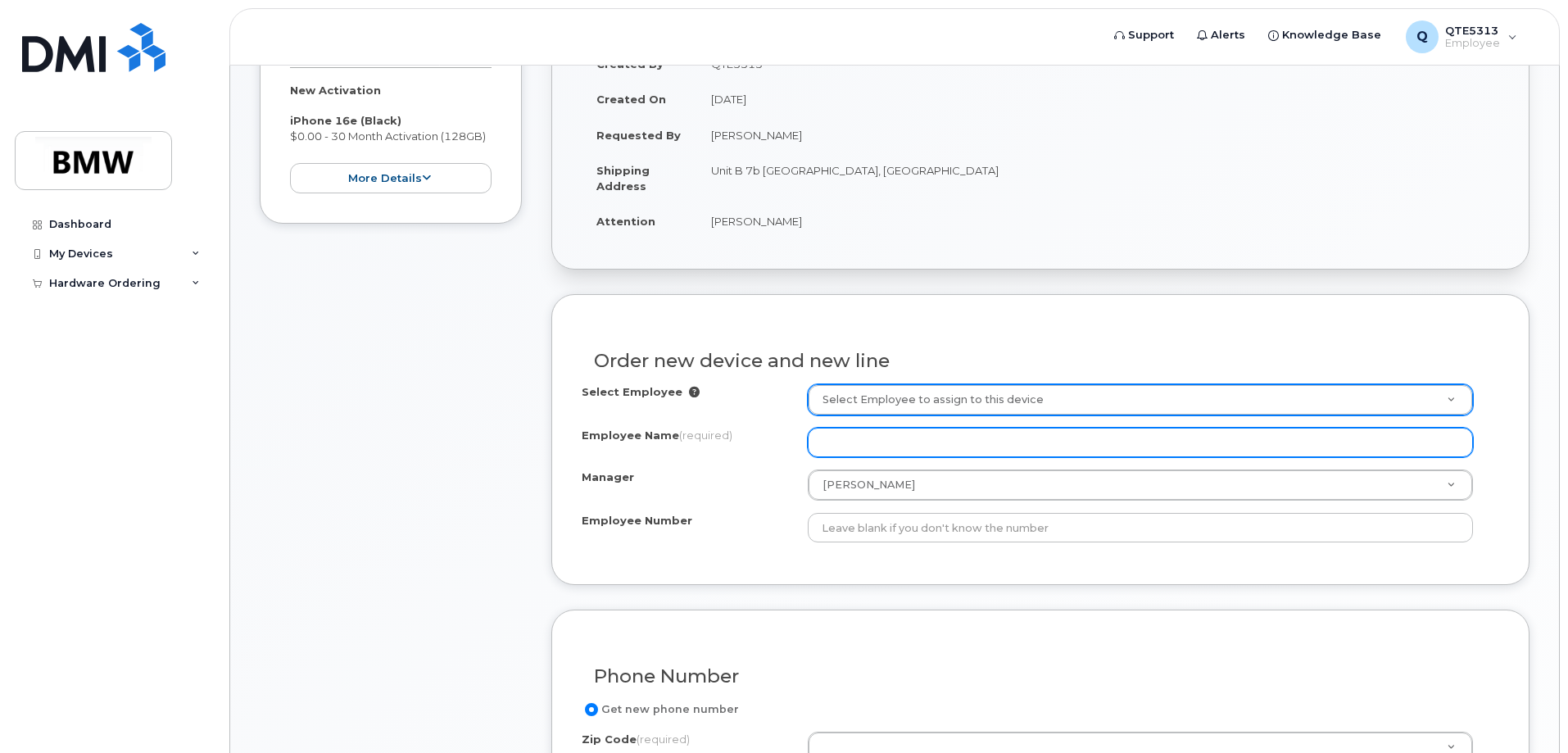
click at [938, 450] on input "Employee Name (required)" at bounding box center [1140, 442] width 666 height 29
type input "[PERSON_NAME]"
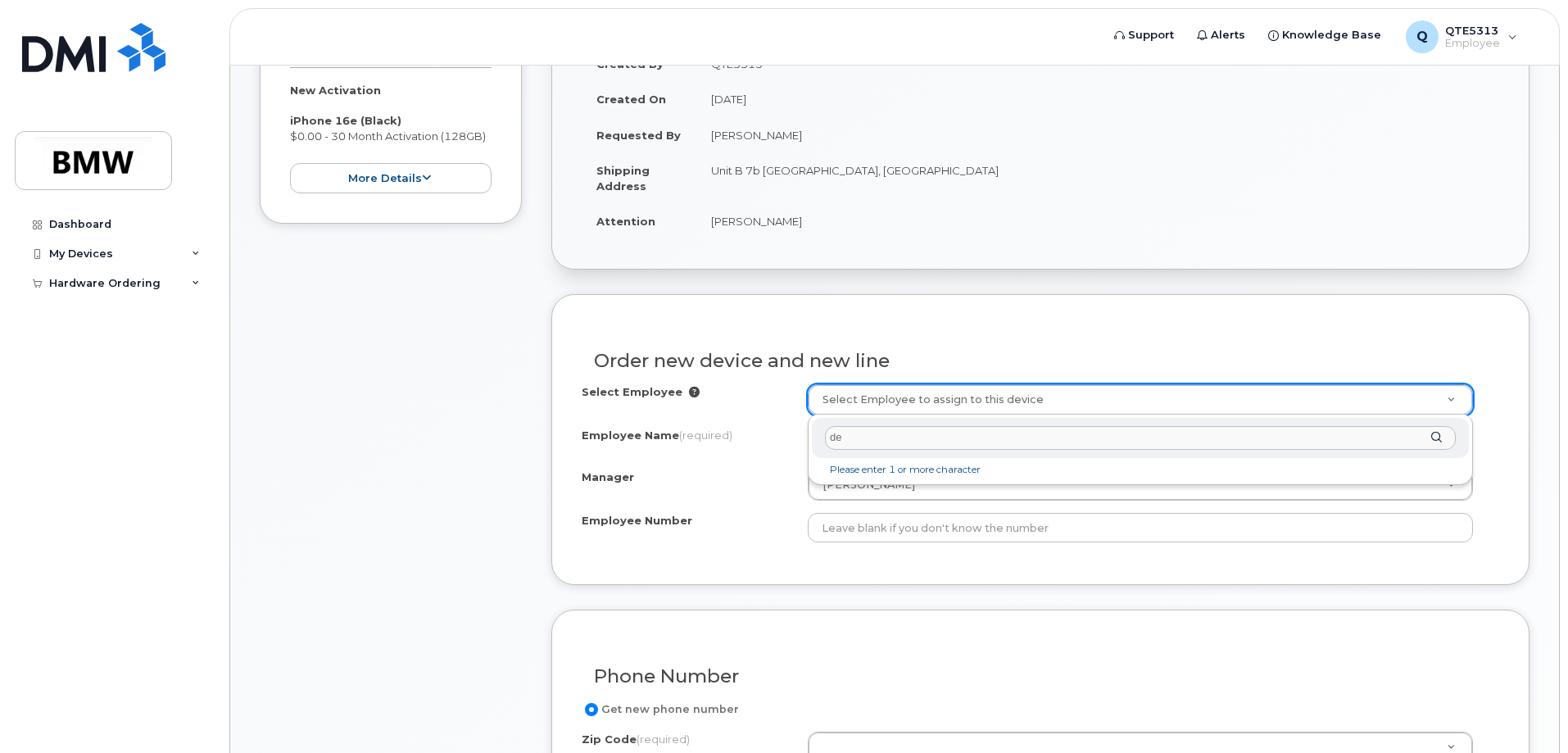
type input "d"
type input "qte5313"
click at [1441, 438] on div "qte5313" at bounding box center [1140, 438] width 657 height 40
click at [1440, 434] on div "qte5313" at bounding box center [1140, 438] width 657 height 40
type input "0"
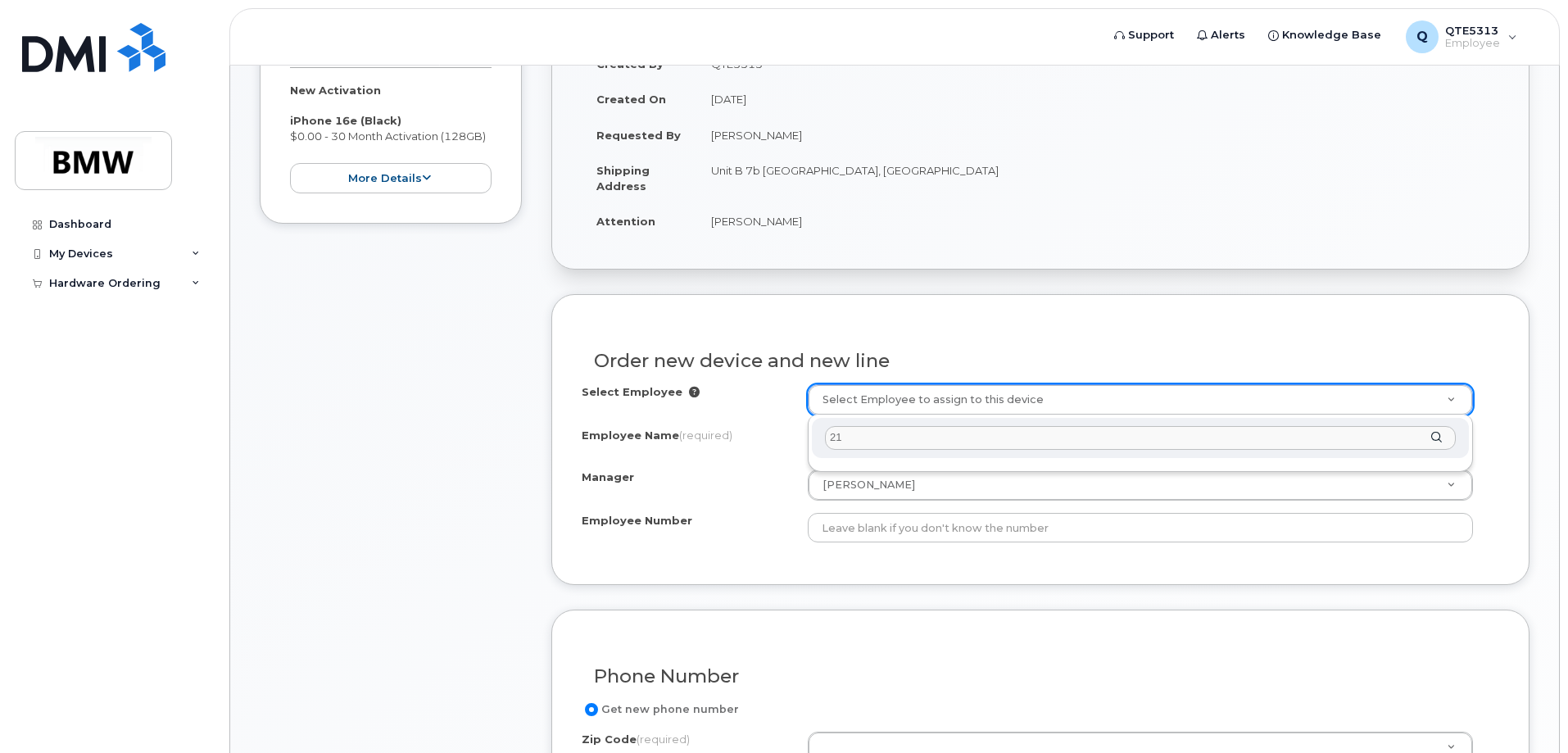
type input "2"
type input "q"
type input "5313"
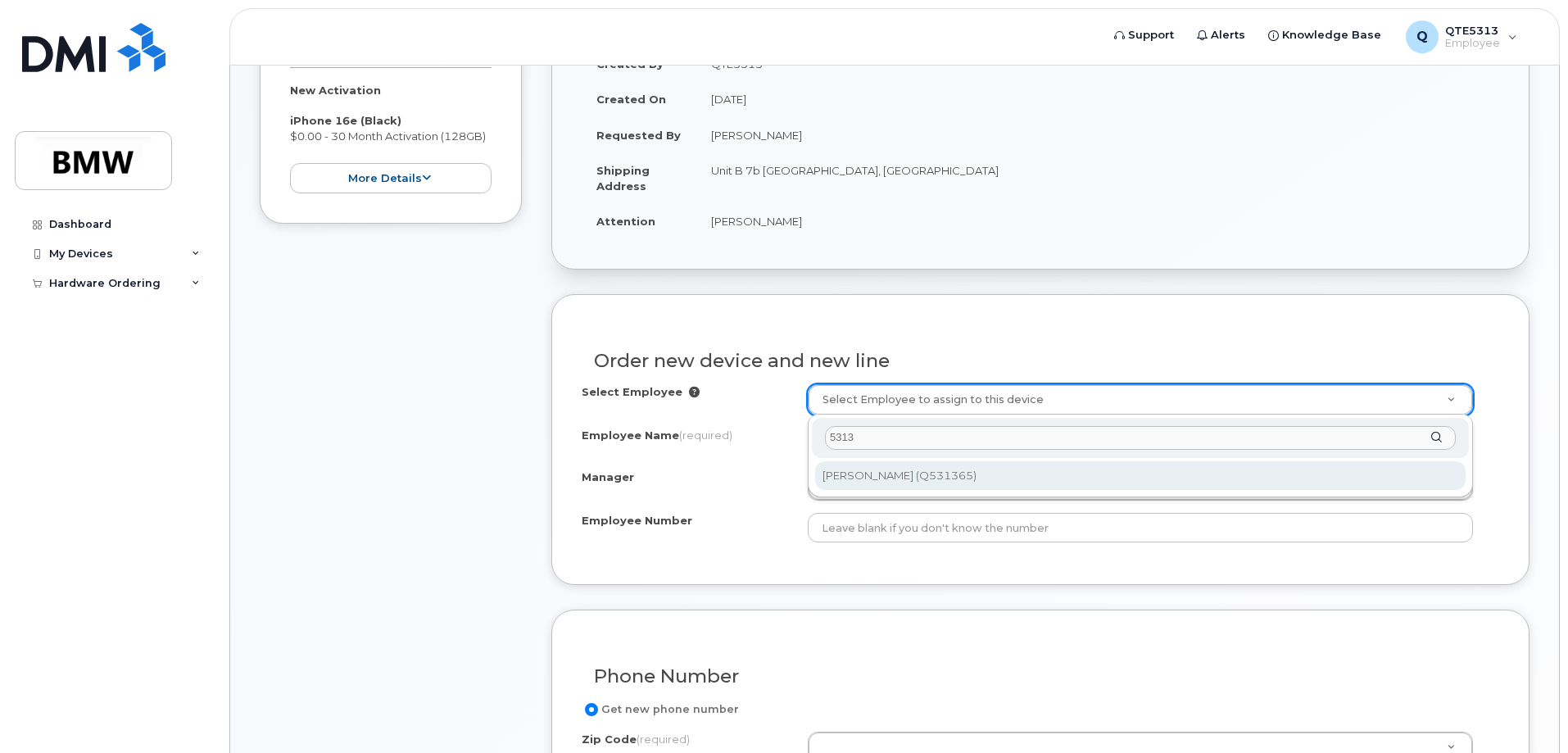
type input "1897009"
type input "Chelsie Bryant"
type input "Q531365"
type input "Ohio: Columbus"
select select "1897665"
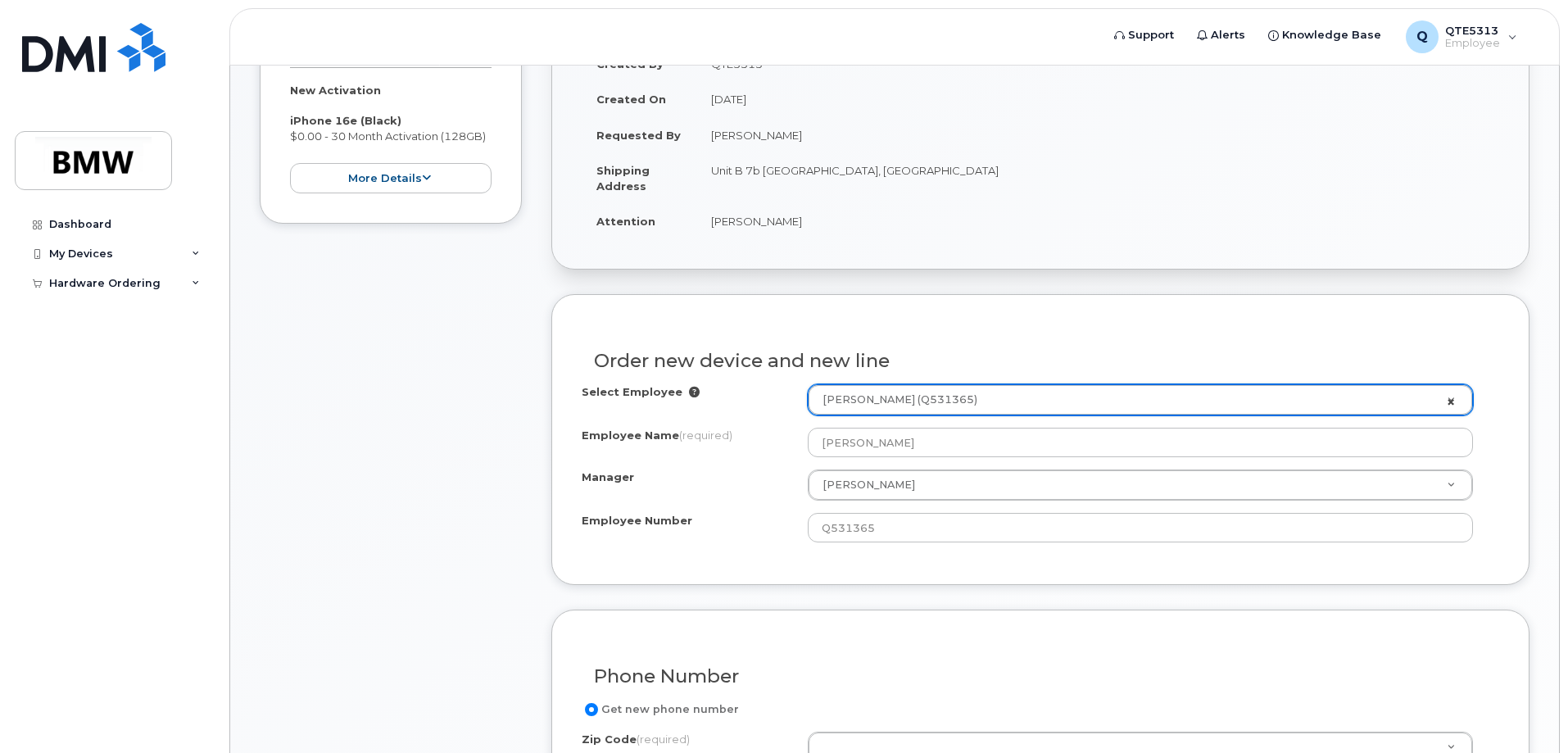
select select "1885307"
click at [1451, 400] on link "Chelsie Bryant (Q531365)" at bounding box center [1140, 399] width 664 height 29
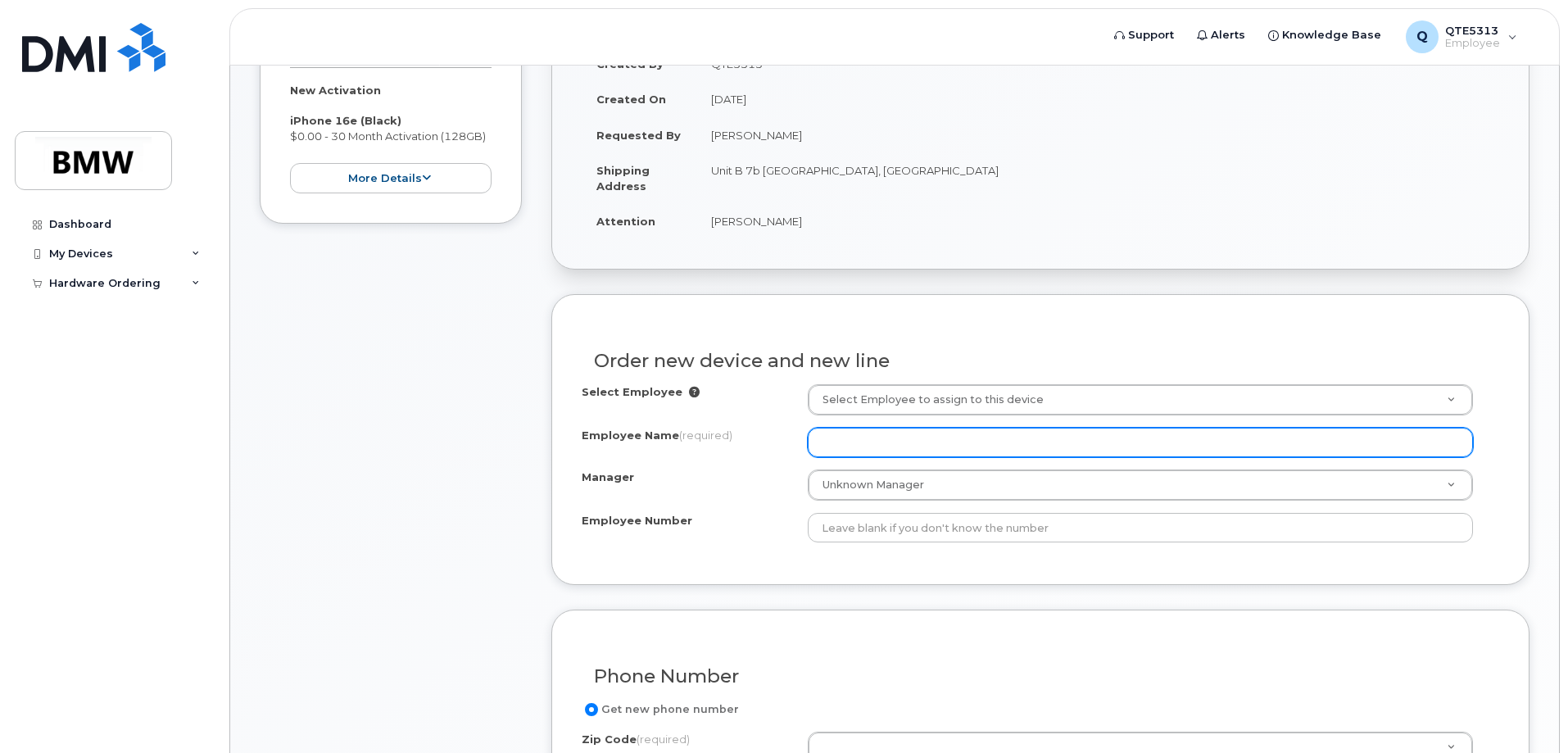
click at [1284, 437] on input "Employee Name (required)" at bounding box center [1140, 442] width 666 height 29
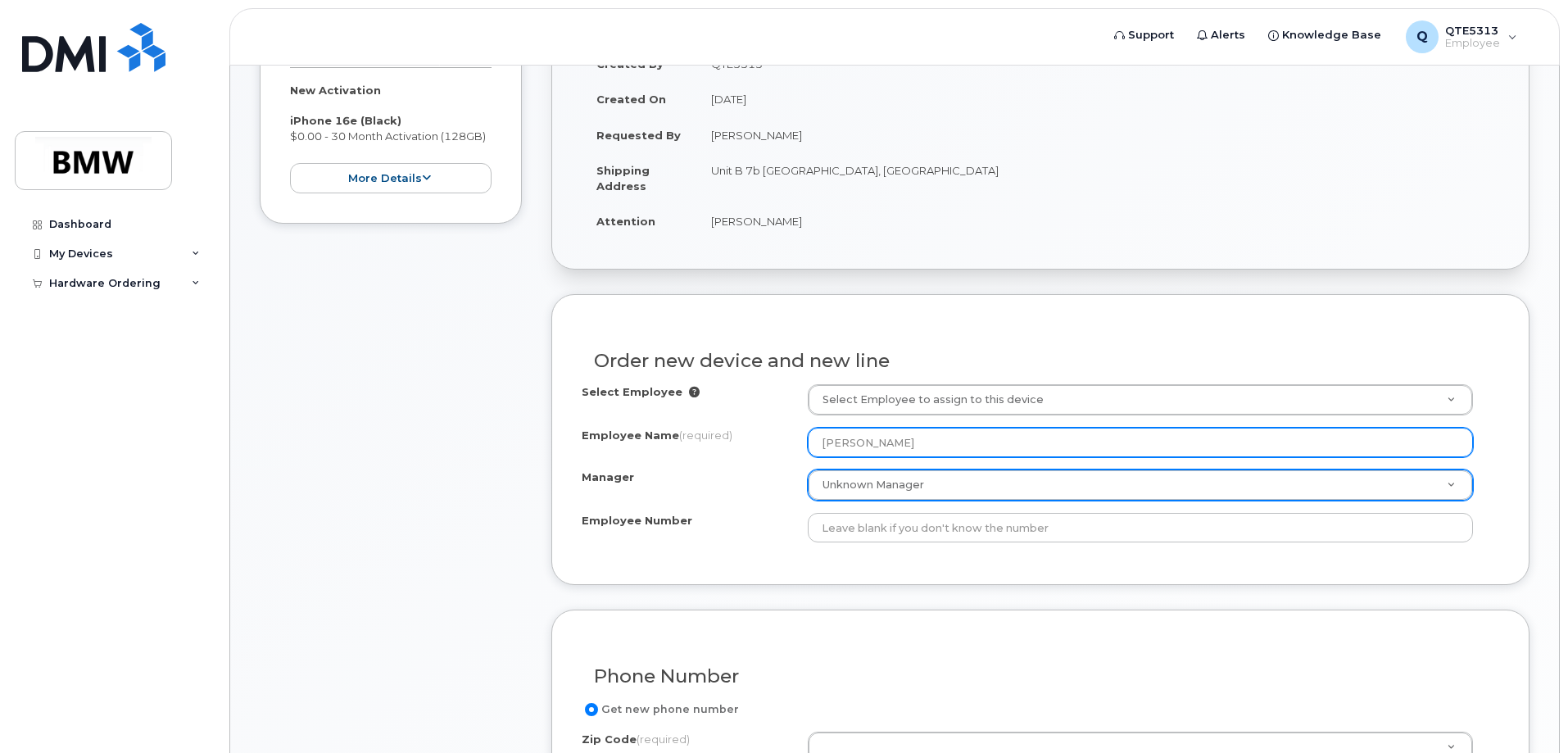
type input "[PERSON_NAME]"
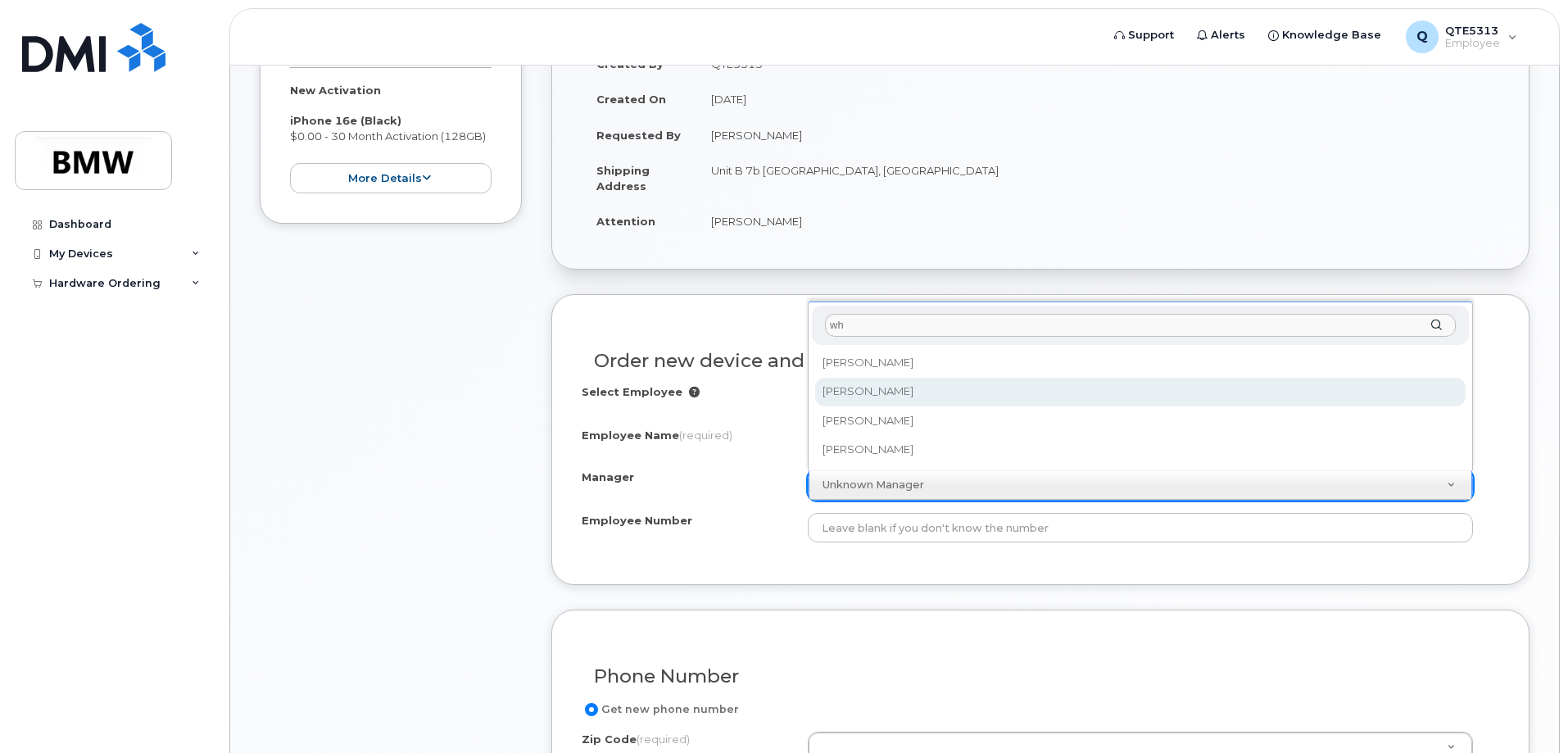
type input "wh"
select select "1905493"
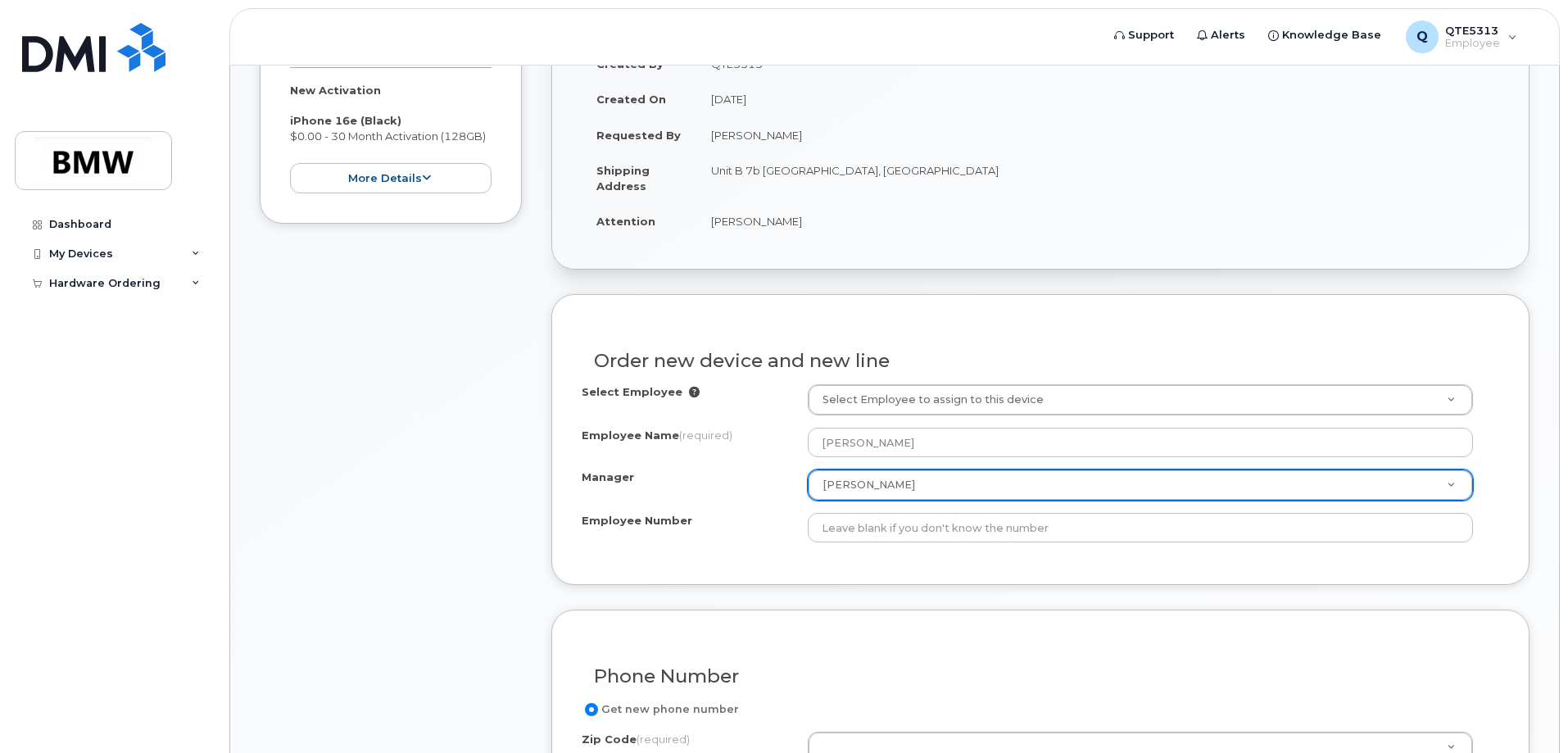
click at [976, 571] on div "Order new device and new line Select Employee Select Employee to assign to this…" at bounding box center [1040, 440] width 978 height 291
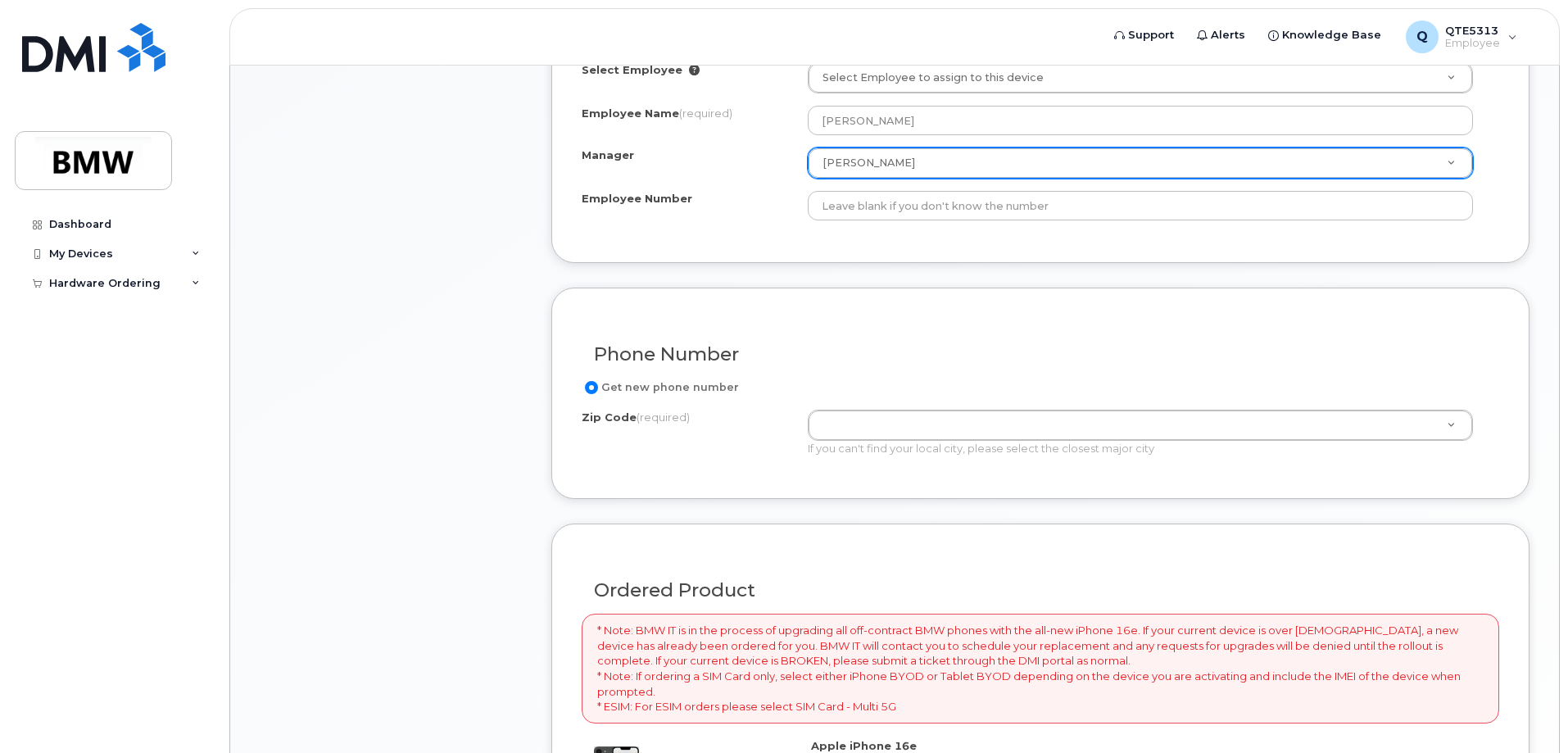
scroll to position [656, 0]
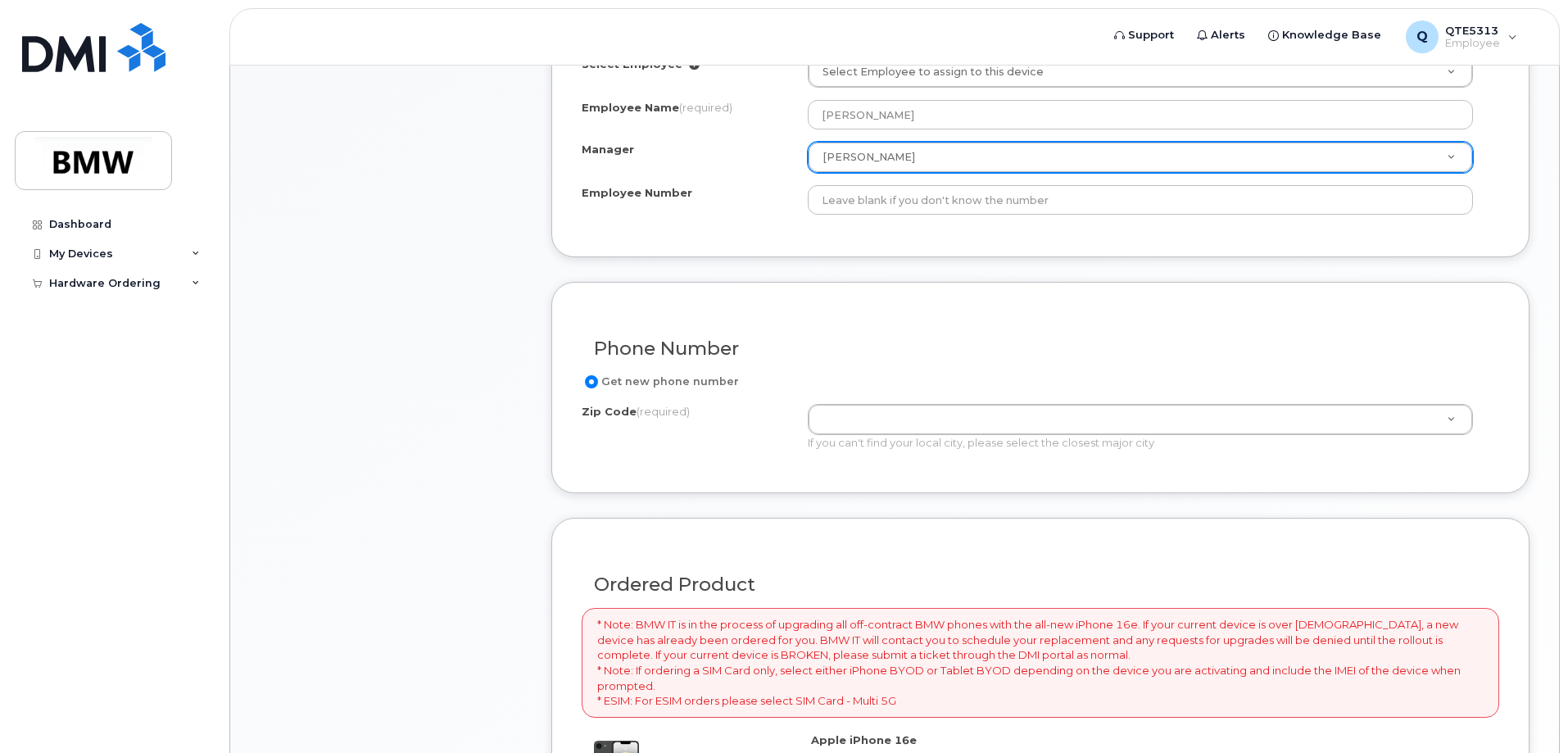
click at [967, 401] on div "Get new phone number Zip Code (required) Zip Code (required) Zip Code (required…" at bounding box center [1040, 417] width 918 height 91
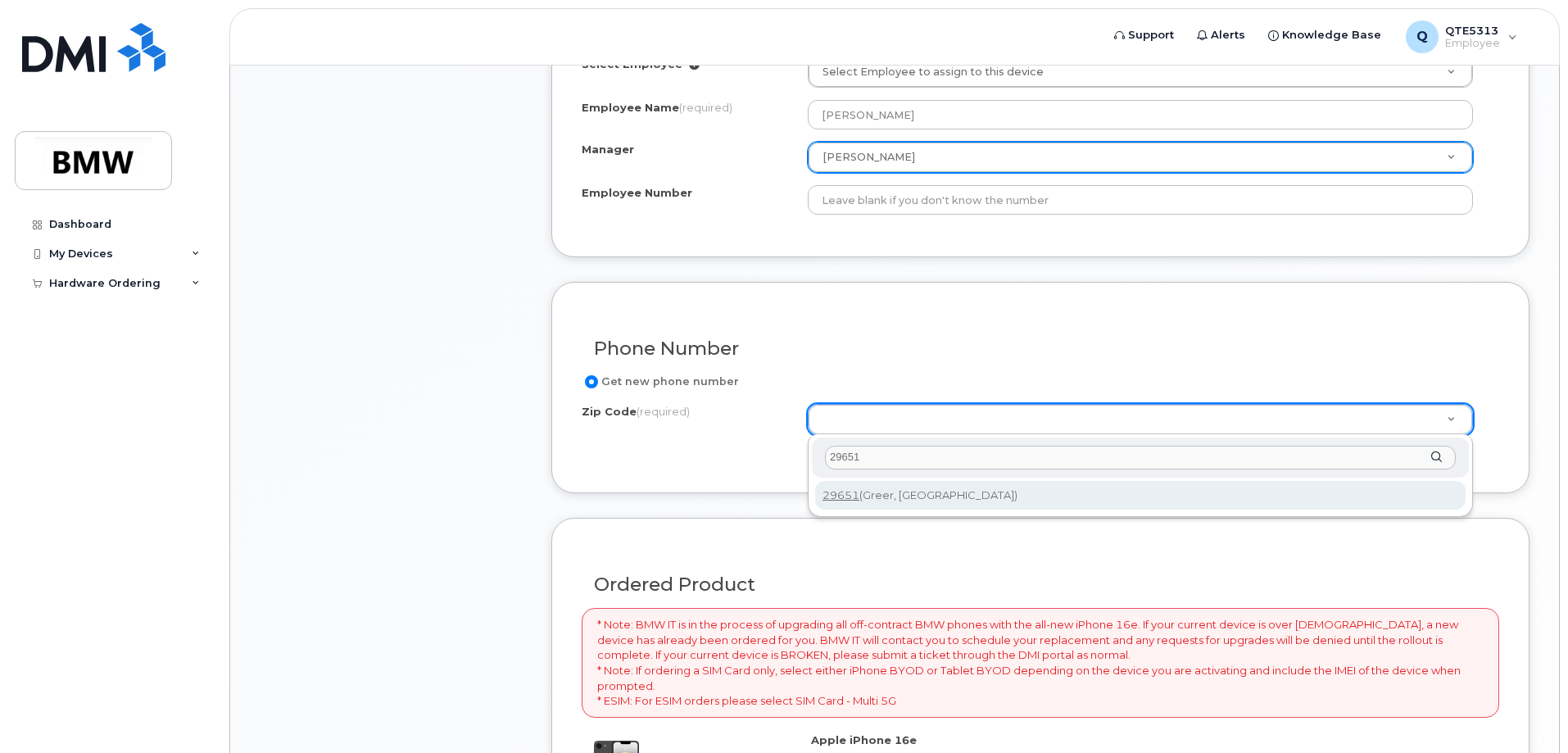
type input "29651"
type input "29651 (Greer, SC)"
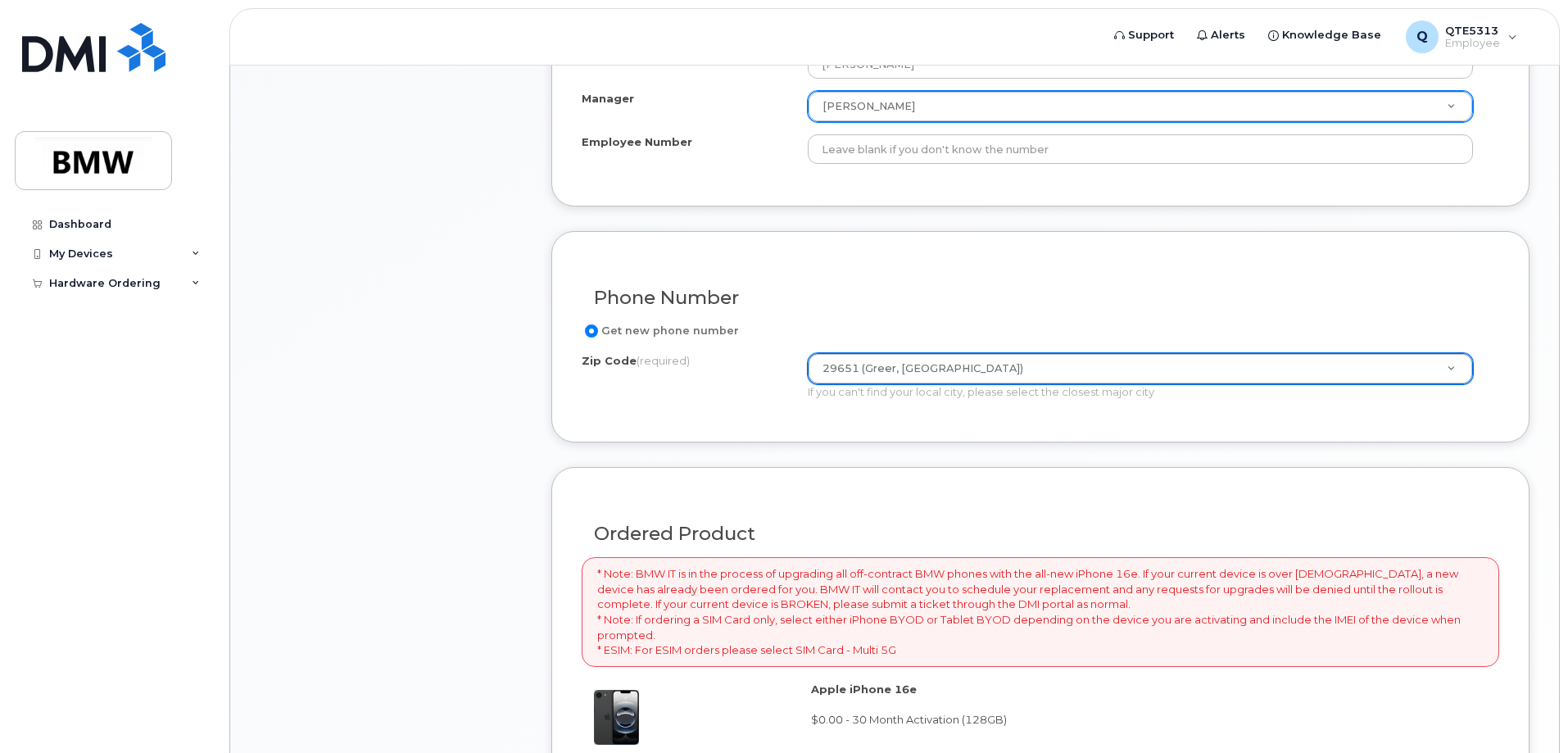
scroll to position [492, 0]
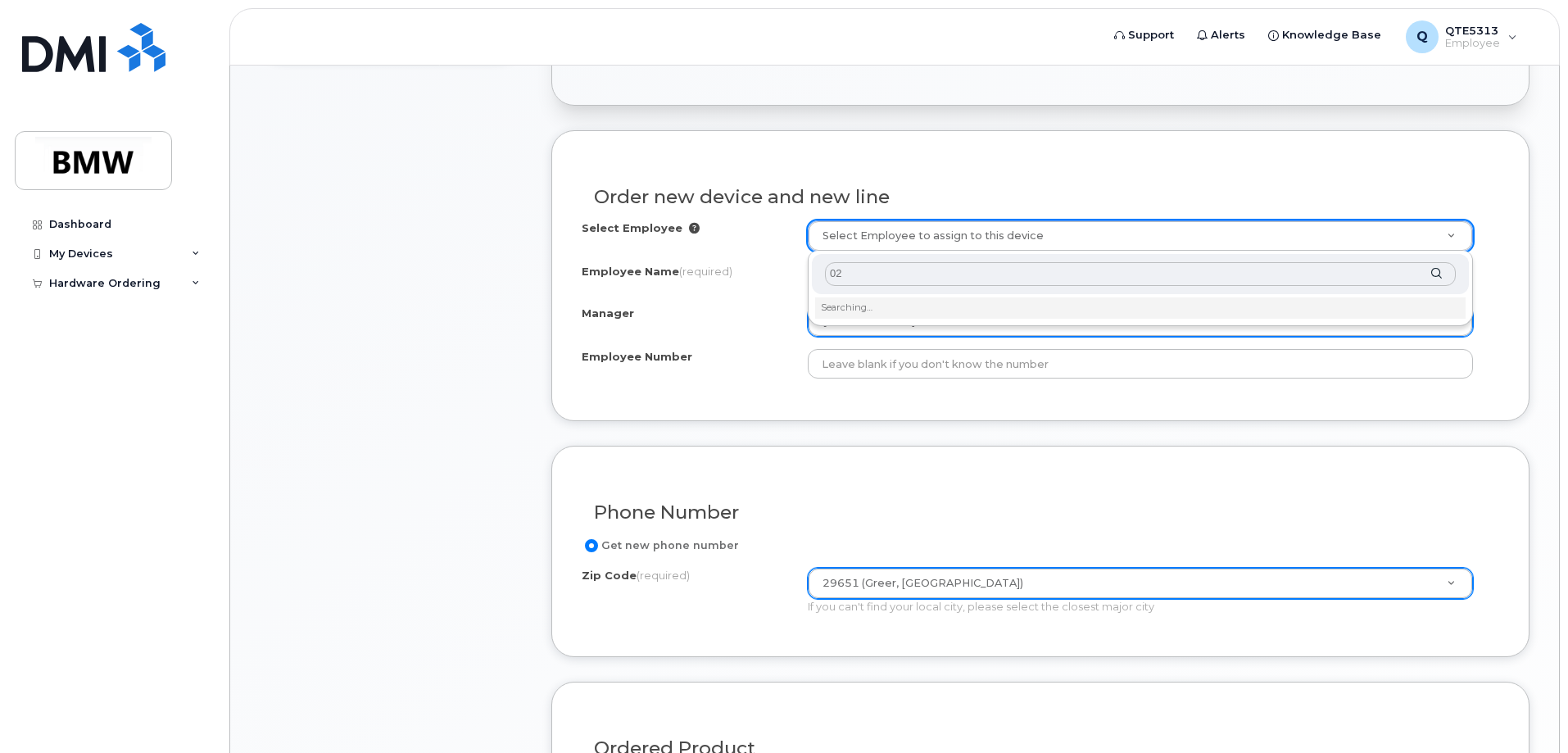
type input "0"
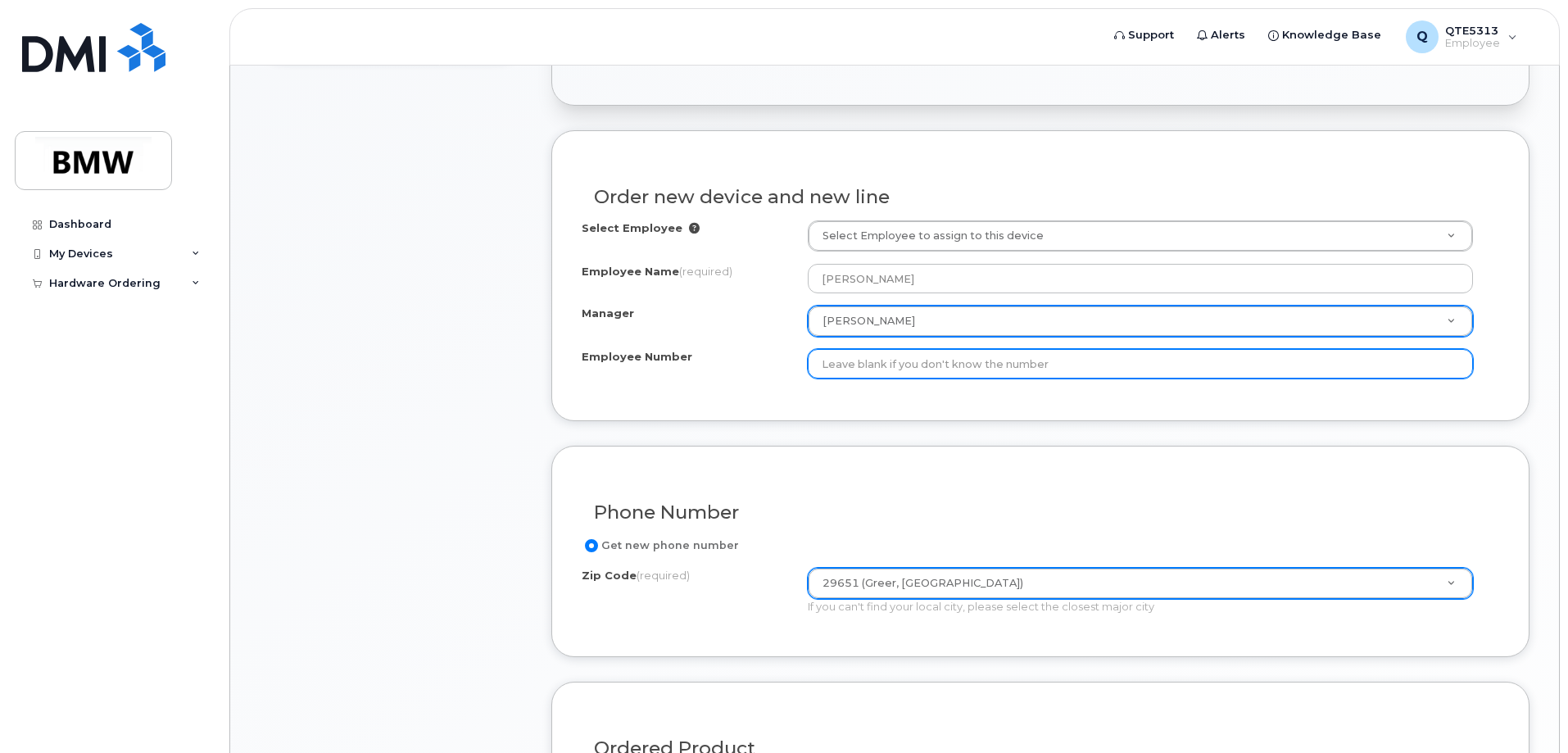
click at [901, 368] on input "Employee Number" at bounding box center [1140, 364] width 666 height 29
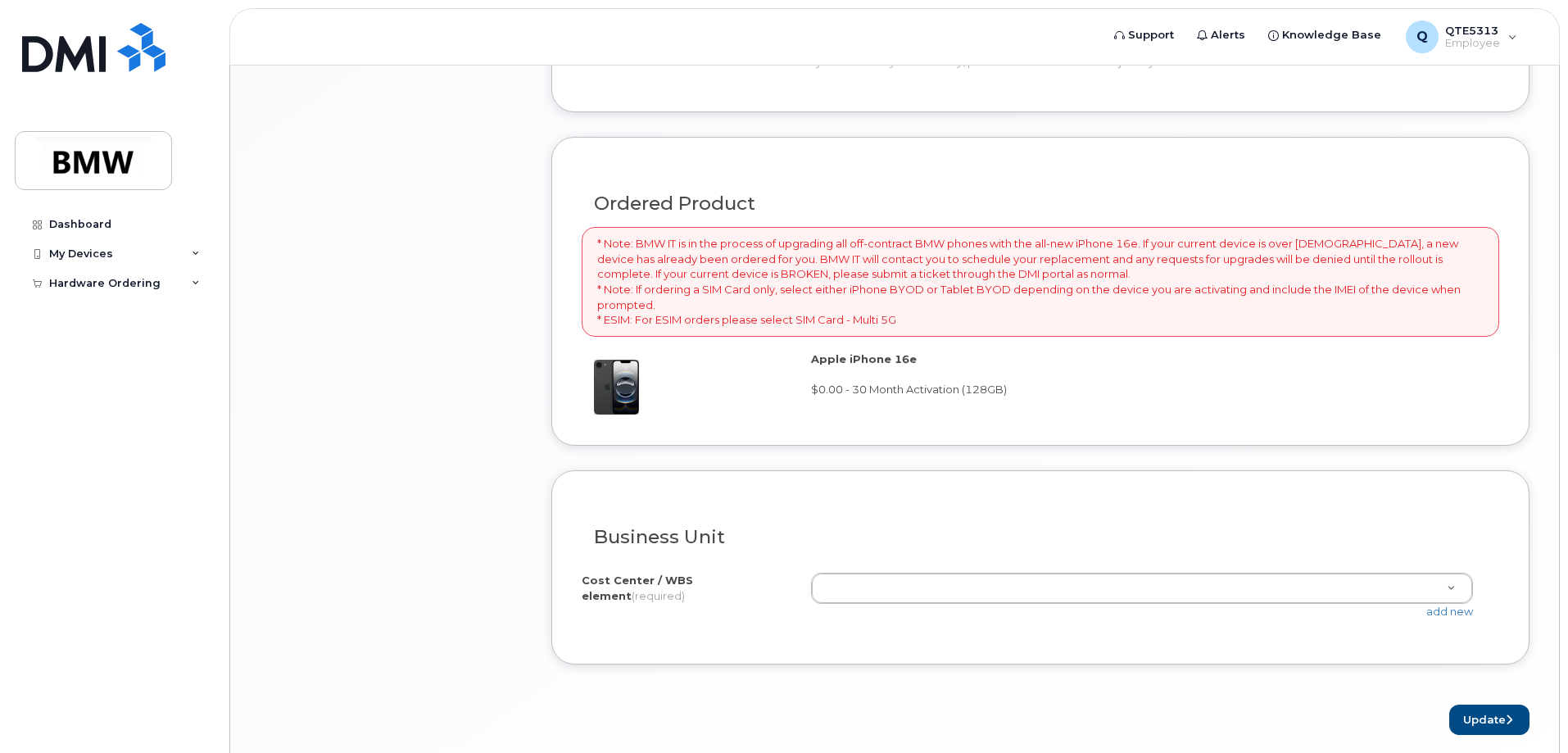
scroll to position [1066, 0]
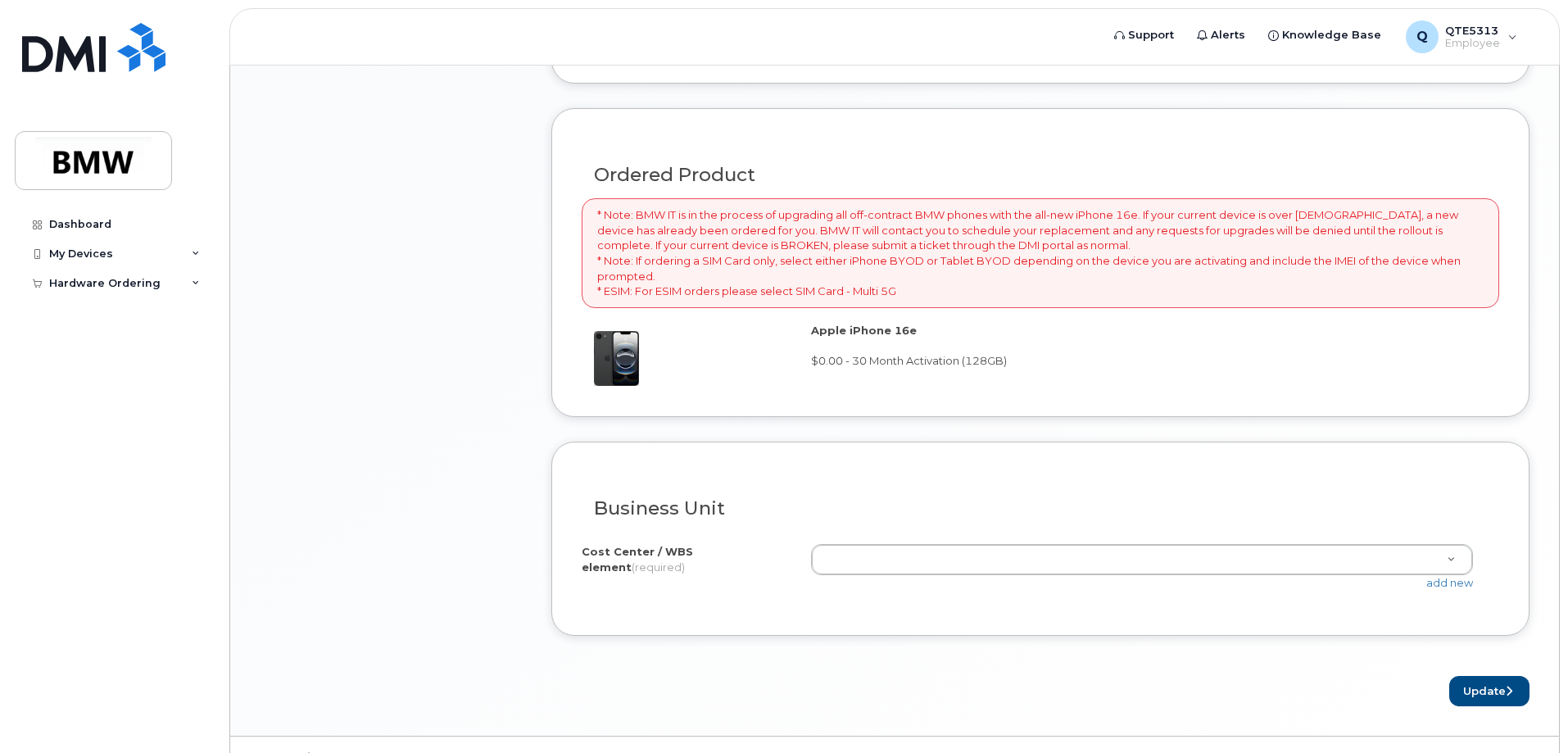
drag, startPoint x: 1003, startPoint y: 557, endPoint x: 1003, endPoint y: 548, distance: 9.0
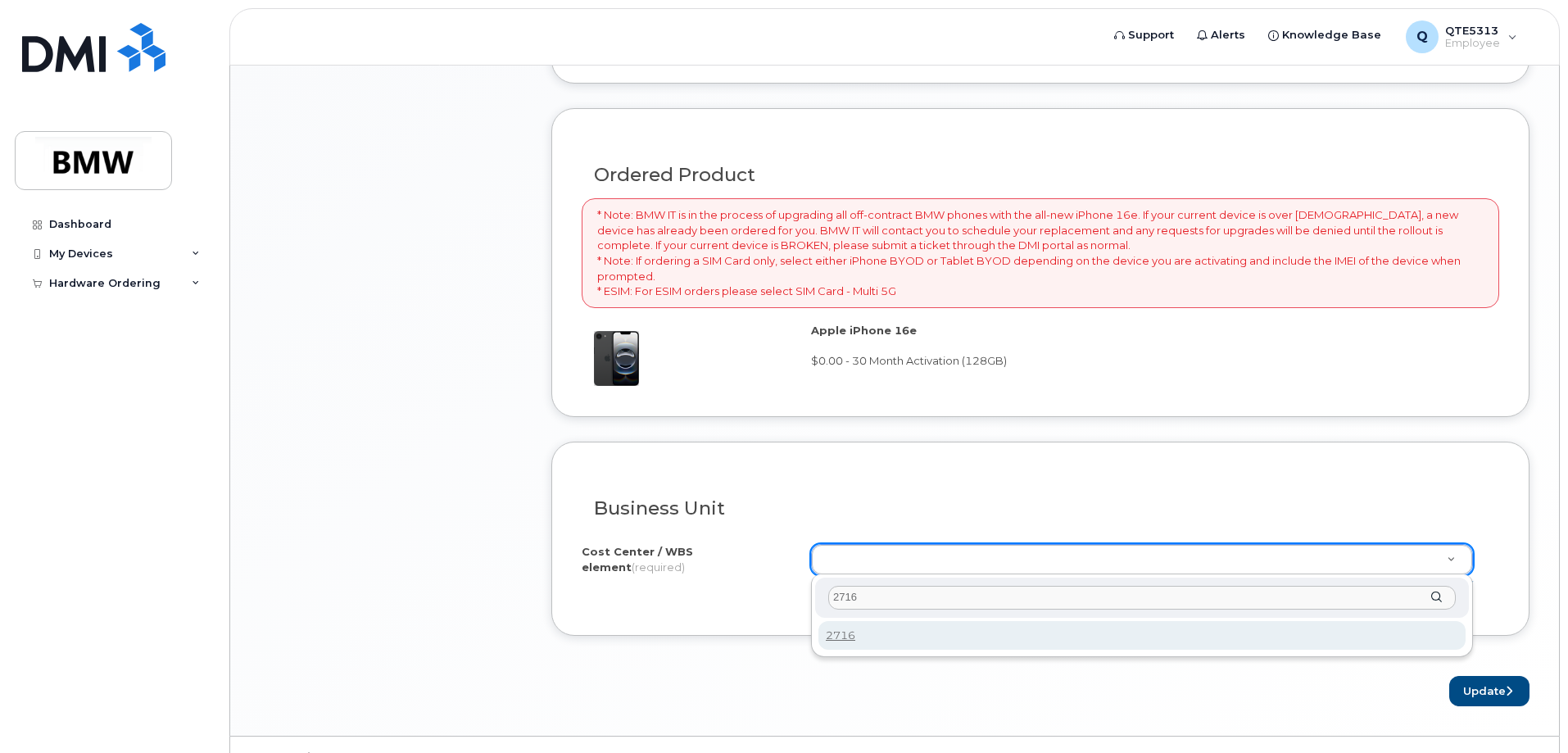
type input "2716"
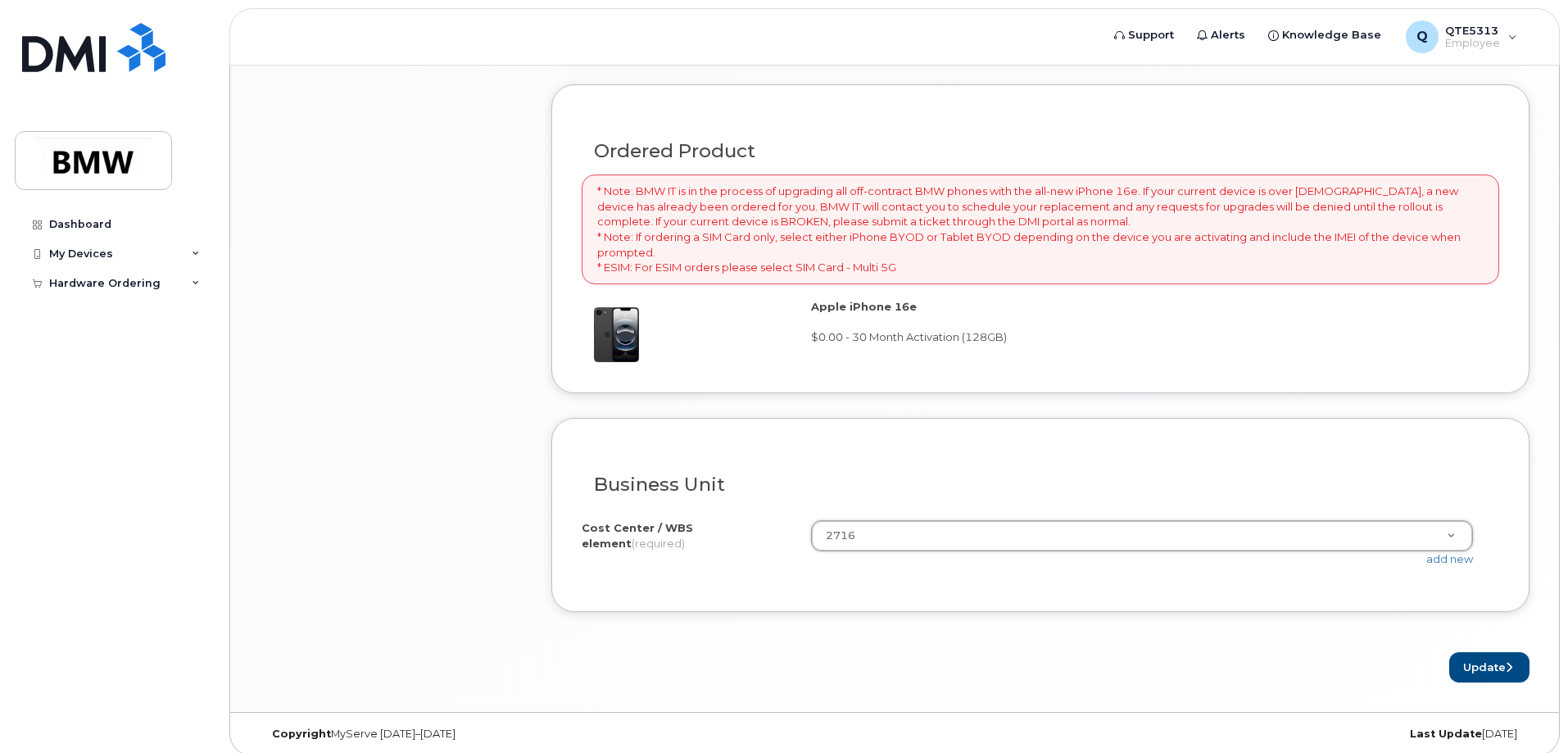
scroll to position [1101, 0]
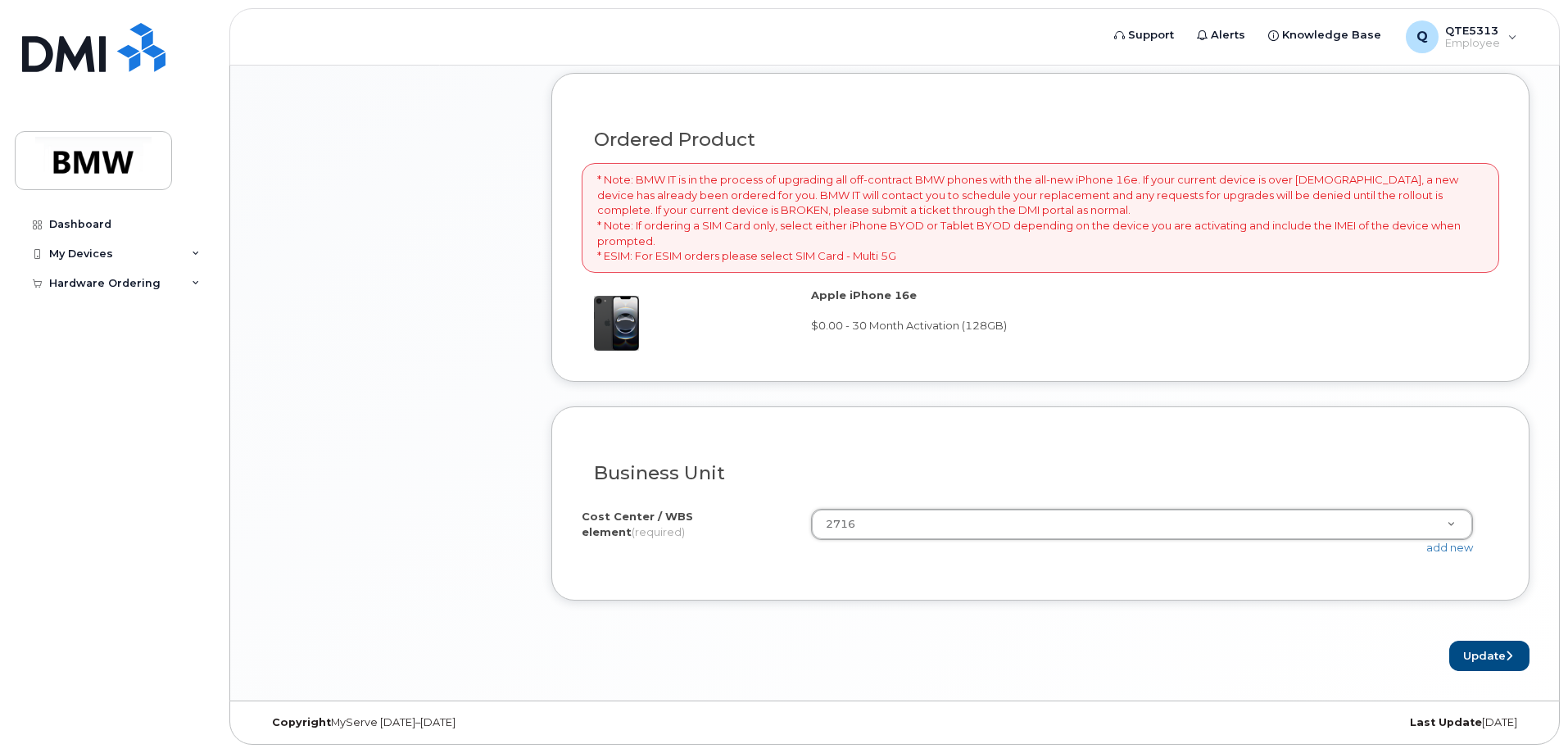
click at [1223, 610] on form "Existing User Additional cost to upgrading the device Selected device is Eligib…" at bounding box center [1040, 96] width 978 height 1150
click at [1438, 547] on link "add new" at bounding box center [1450, 547] width 47 height 13
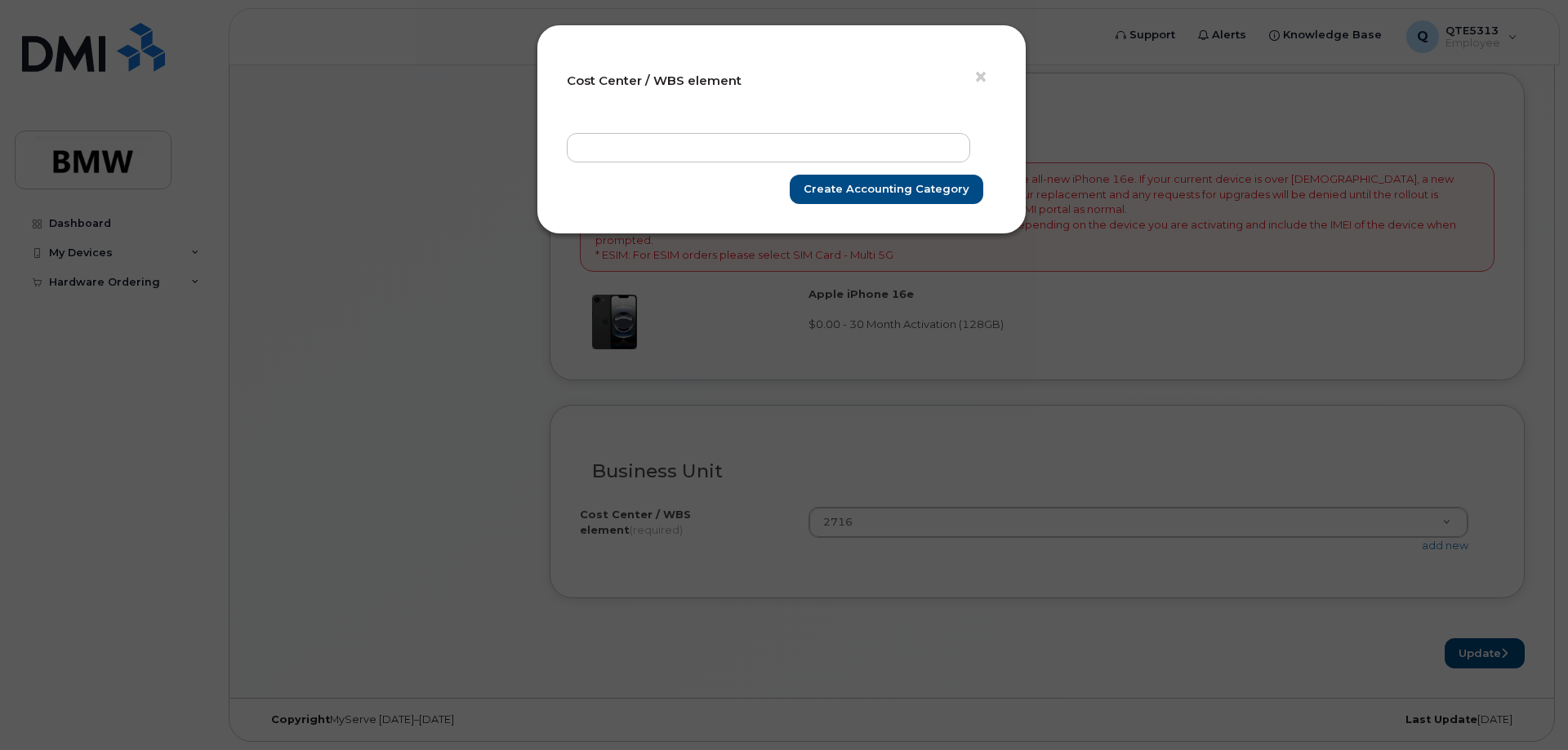
click at [969, 72] on div "× Cost Center / WBS element" at bounding box center [782, 87] width 430 height 63
click at [977, 74] on span "×" at bounding box center [981, 77] width 15 height 30
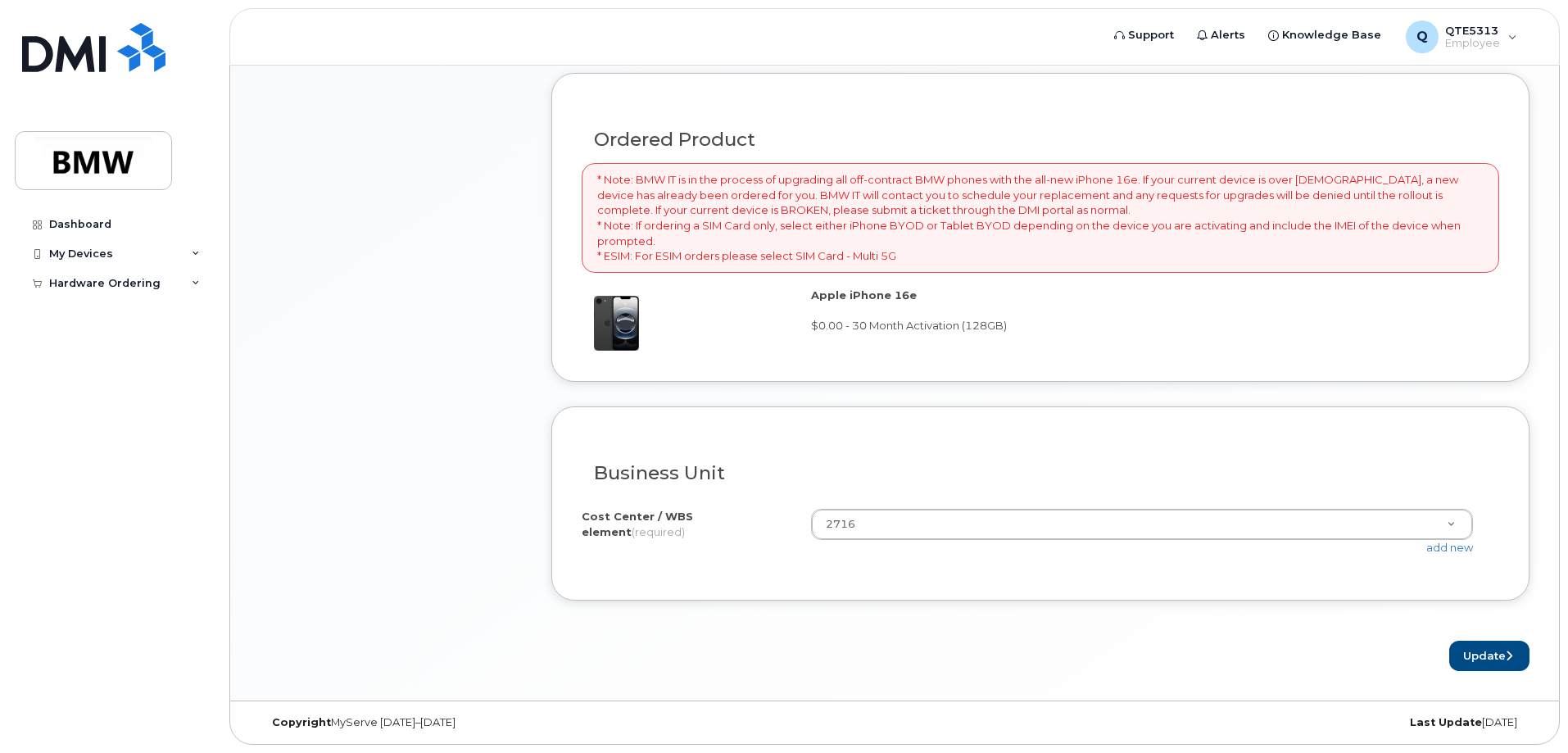
click at [1237, 562] on div "Cost Center / WBS element (required) 2716 2716 add new" at bounding box center [1040, 540] width 918 height 62
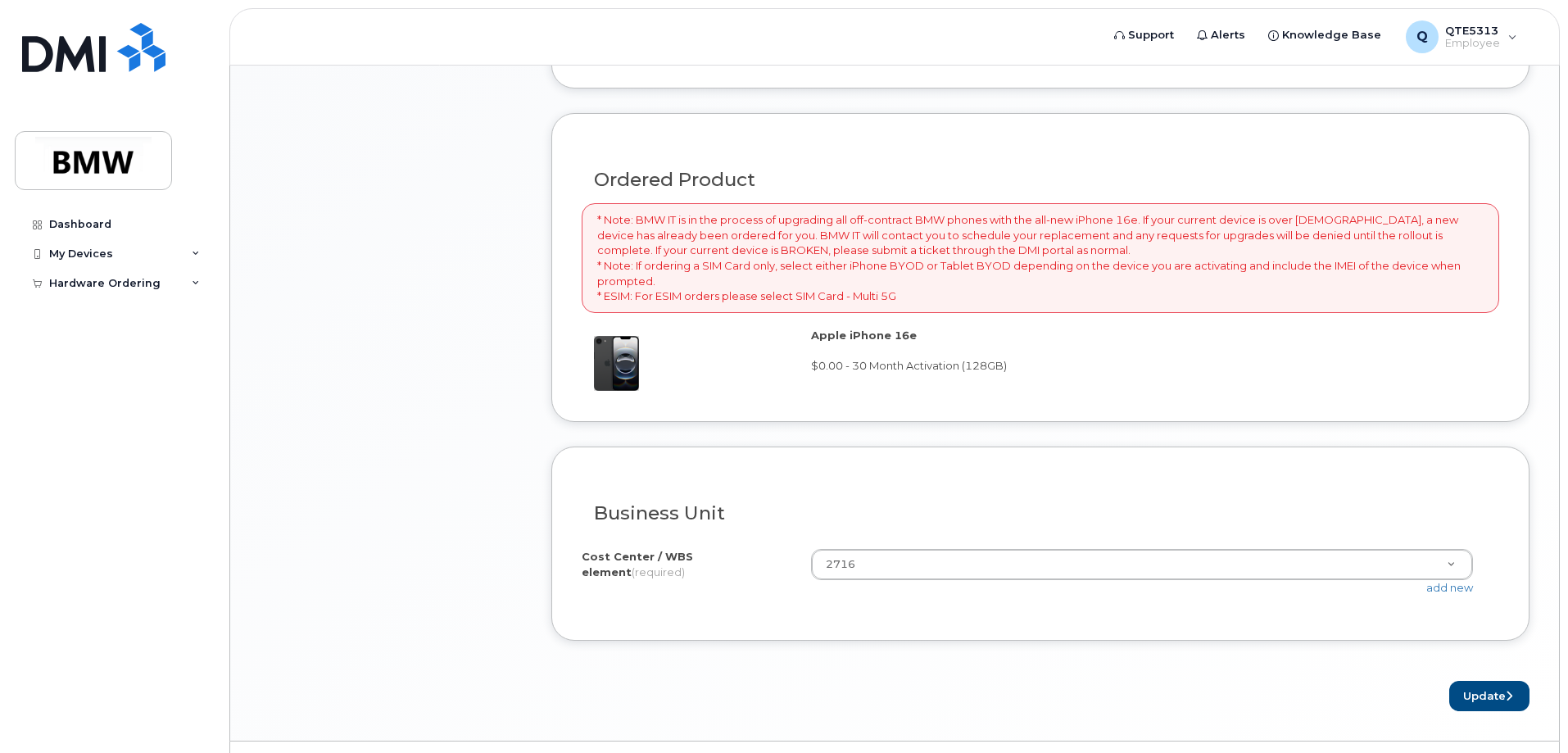
scroll to position [1066, 0]
click at [1013, 652] on form "Existing User Additional cost to upgrading the device Selected device is Eligib…" at bounding box center [1040, 131] width 978 height 1150
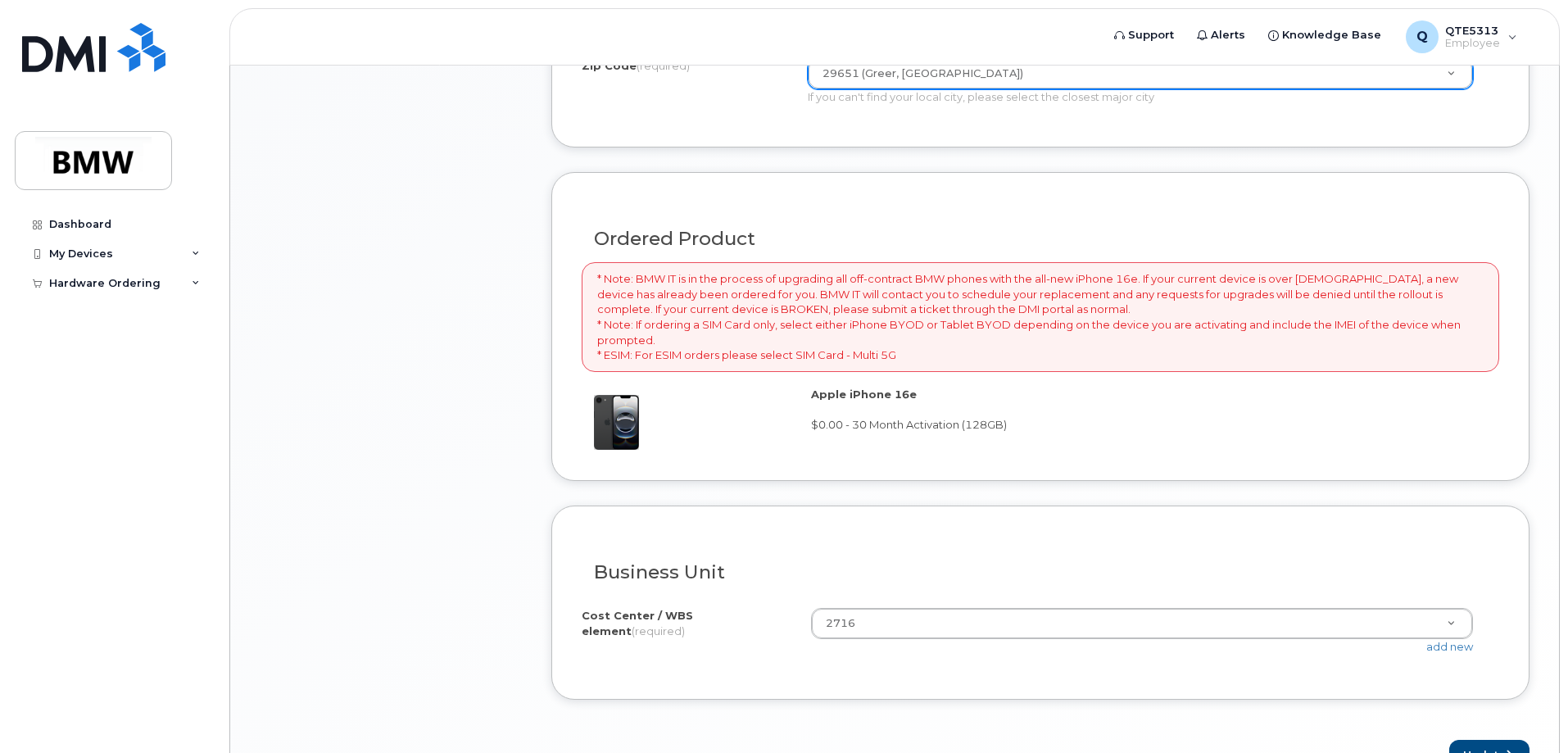
scroll to position [1101, 0]
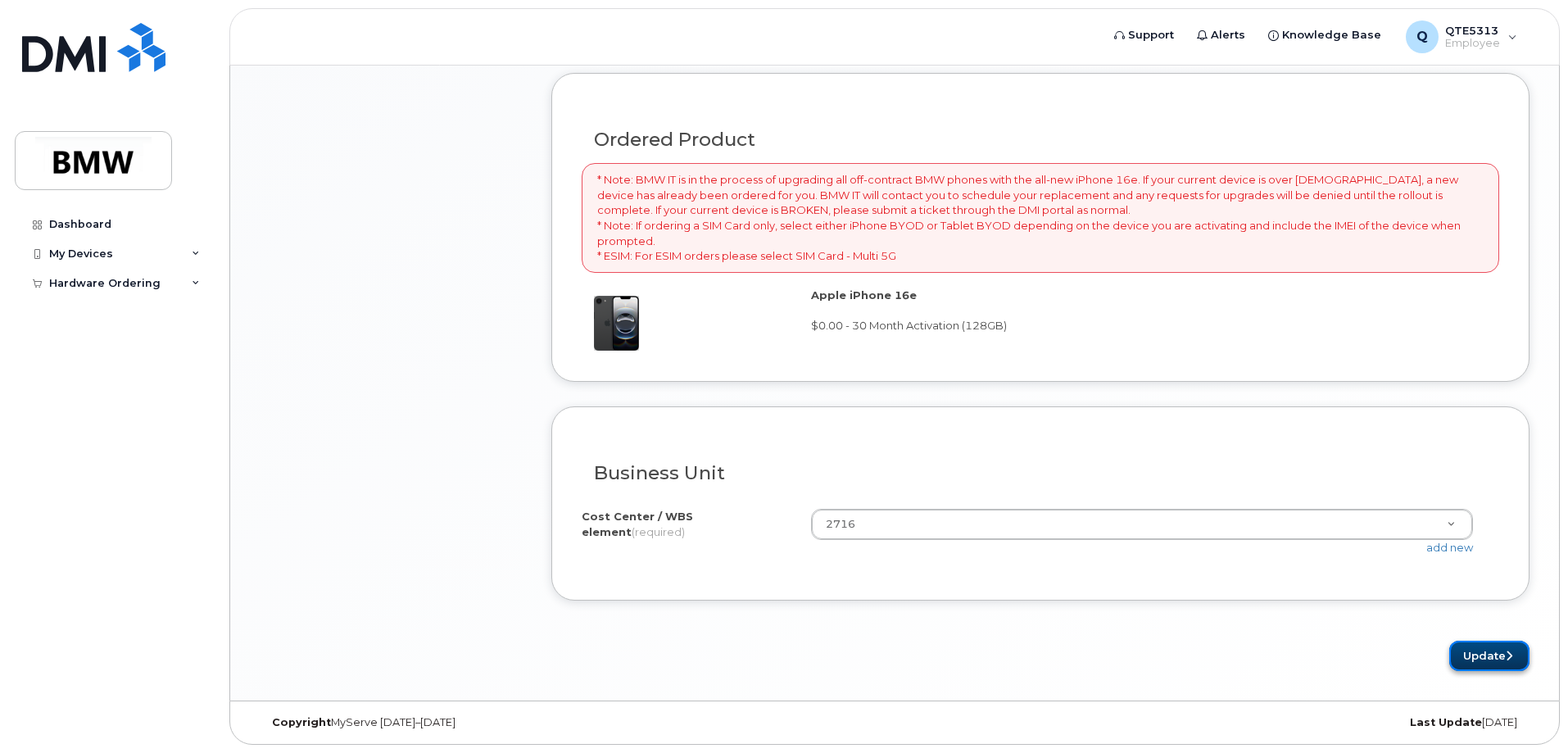
click at [1485, 648] on button "Update" at bounding box center [1489, 656] width 80 height 30
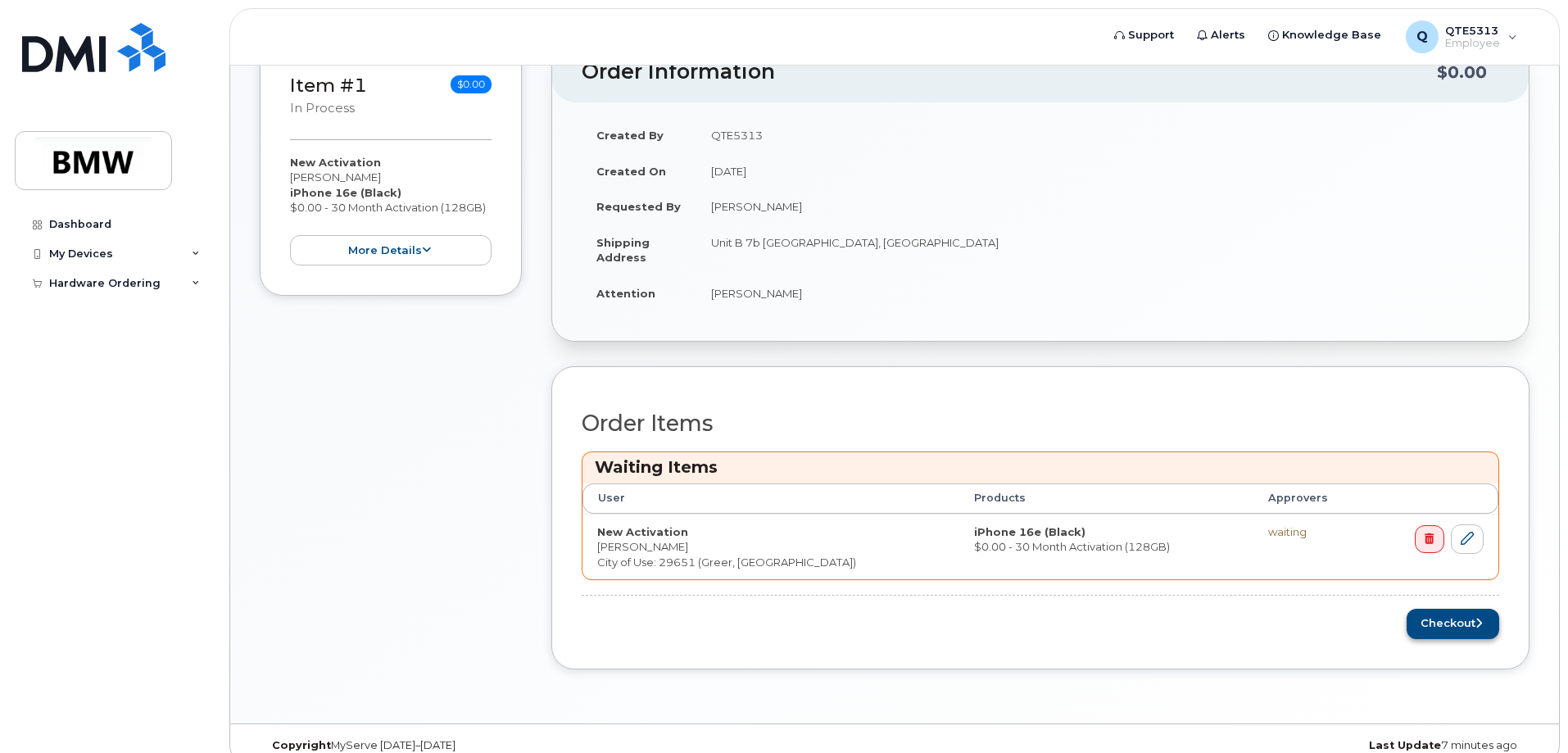
scroll to position [328, 0]
click at [1442, 627] on button "Checkout" at bounding box center [1453, 623] width 93 height 30
